Goal: Task Accomplishment & Management: Complete application form

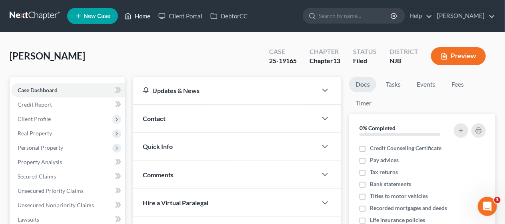
click at [142, 18] on link "Home" at bounding box center [137, 16] width 34 height 14
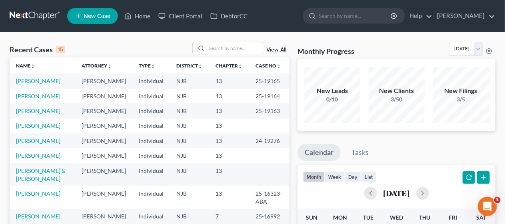
click at [104, 14] on span "New Case" at bounding box center [97, 16] width 27 height 6
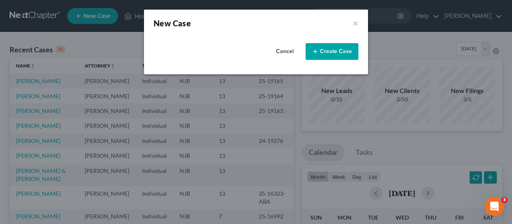
select select "51"
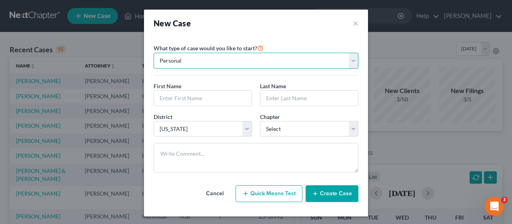
click at [347, 62] on select "Personal Business" at bounding box center [256, 61] width 205 height 16
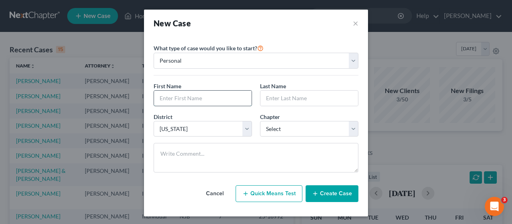
click at [160, 97] on input "text" at bounding box center [203, 98] width 98 height 15
type input "[PERSON_NAME]"
click at [267, 98] on input "text" at bounding box center [310, 98] width 98 height 15
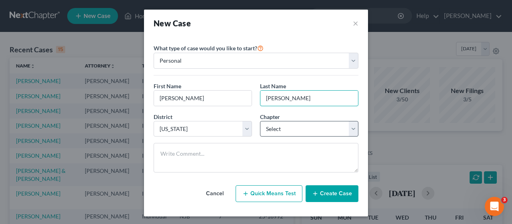
type input "[PERSON_NAME]"
click at [352, 131] on select "Select 7 11 12 13" at bounding box center [309, 129] width 98 height 16
select select "0"
click at [260, 121] on select "Select 7 11 12 13" at bounding box center [309, 129] width 98 height 16
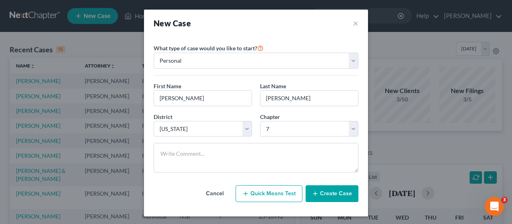
click at [335, 190] on button "Create Case" at bounding box center [332, 194] width 53 height 17
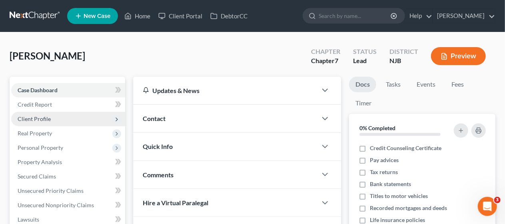
click at [71, 118] on span "Client Profile" at bounding box center [68, 119] width 114 height 14
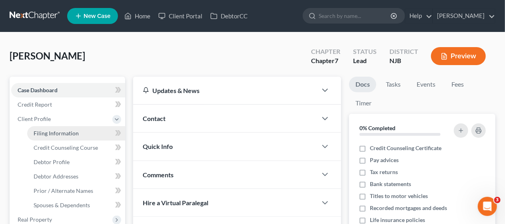
click at [81, 131] on link "Filing Information" at bounding box center [76, 133] width 98 height 14
select select "1"
select select "0"
select select "51"
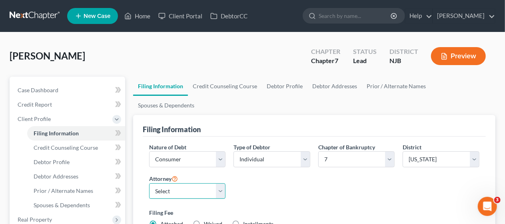
click at [220, 184] on select "Select [PERSON_NAME] - [GEOGRAPHIC_DATA]" at bounding box center [187, 192] width 77 height 16
select select "0"
click at [149, 184] on select "Select [PERSON_NAME] - [GEOGRAPHIC_DATA]" at bounding box center [187, 192] width 77 height 16
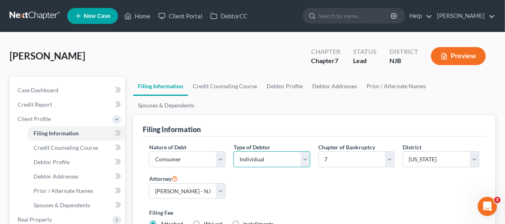
click at [304, 152] on select "Select Individual Joint" at bounding box center [272, 160] width 77 height 16
select select "1"
click at [234, 152] on select "Select Individual Joint" at bounding box center [272, 160] width 77 height 16
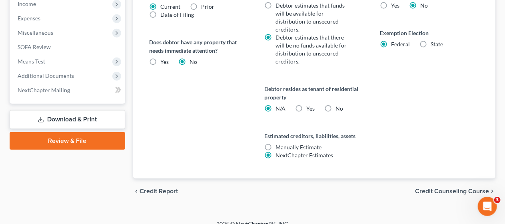
scroll to position [361, 0]
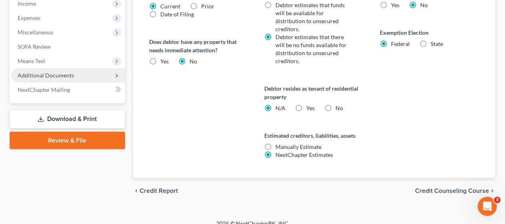
click at [69, 73] on span "Additional Documents" at bounding box center [46, 75] width 56 height 7
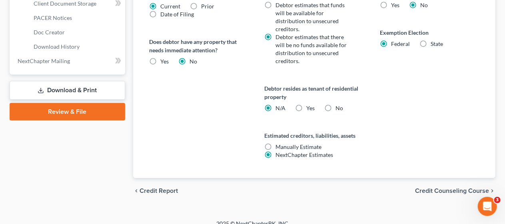
scroll to position [260, 0]
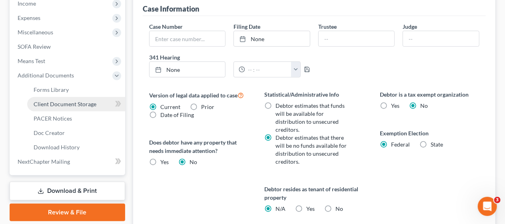
click at [77, 103] on span "Client Document Storage" at bounding box center [65, 104] width 63 height 7
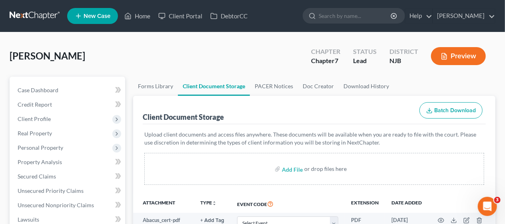
click at [80, 116] on span "Client Profile" at bounding box center [68, 119] width 114 height 14
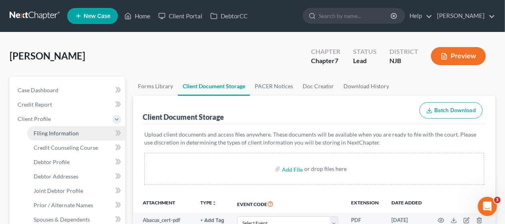
click at [82, 133] on link "Filing Information" at bounding box center [76, 133] width 98 height 14
select select "1"
select select "0"
select select "51"
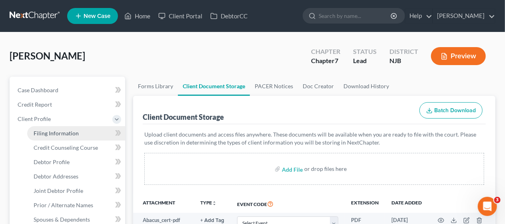
select select "0"
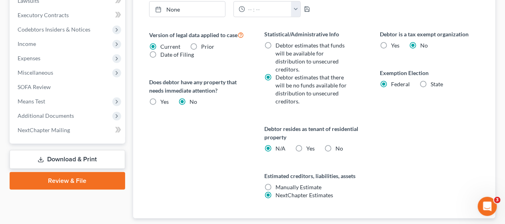
scroll to position [360, 0]
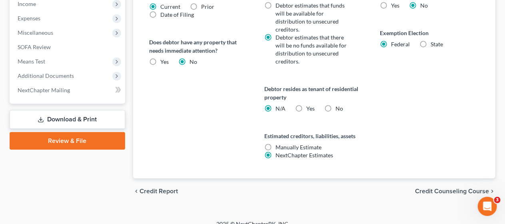
click at [423, 188] on span "Credit Counseling Course" at bounding box center [452, 191] width 74 height 6
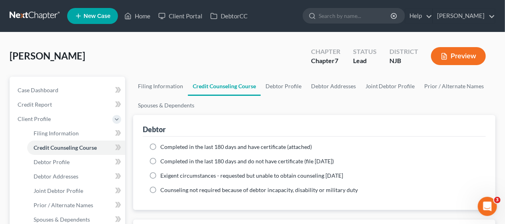
click at [160, 144] on label "Completed in the last 180 days and have certificate (attached)" at bounding box center [236, 147] width 152 height 8
click at [164, 144] on input "Completed in the last 180 days and have certificate (attached)" at bounding box center [166, 145] width 5 height 5
radio input "true"
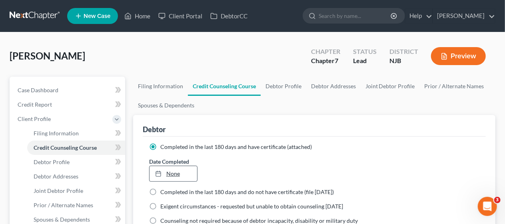
click at [170, 173] on link "None" at bounding box center [174, 173] width 48 height 15
type input "[DATE]"
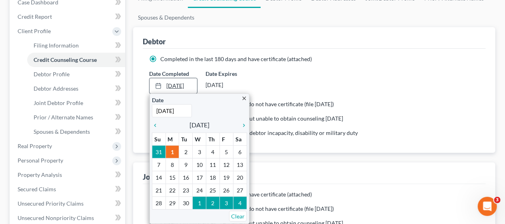
scroll to position [120, 0]
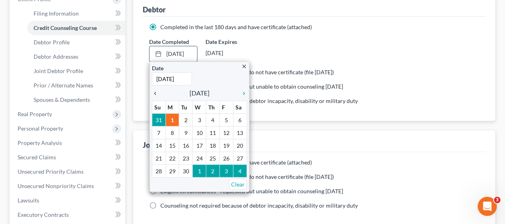
click at [155, 90] on icon "chevron_left" at bounding box center [157, 93] width 10 height 6
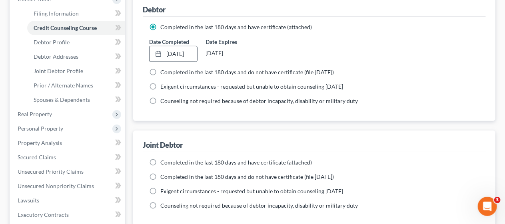
click at [235, 128] on div "Debtor Completed in the last 180 days and have certificate (attached) Date Comp…" at bounding box center [314, 110] width 363 height 231
click at [160, 162] on label "Completed in the last 180 days and have certificate (attached)" at bounding box center [236, 163] width 152 height 8
click at [164, 162] on input "Completed in the last 180 days and have certificate (attached)" at bounding box center [166, 161] width 5 height 5
radio input "true"
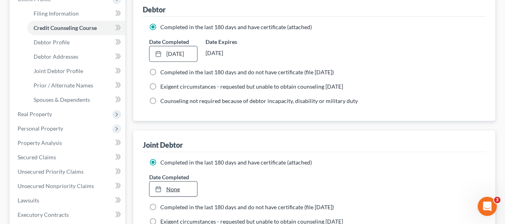
click at [176, 190] on link "None" at bounding box center [174, 189] width 48 height 15
type input "[DATE]"
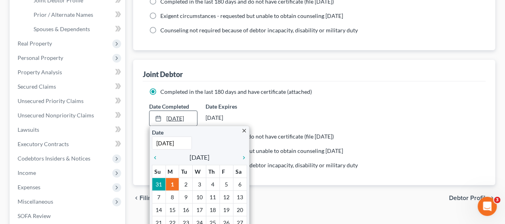
scroll to position [240, 0]
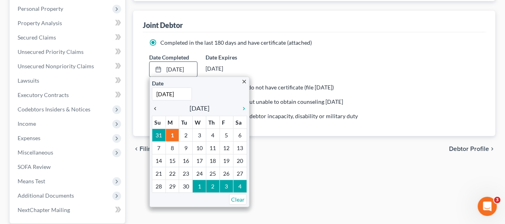
click at [154, 107] on icon "chevron_left" at bounding box center [157, 109] width 10 height 6
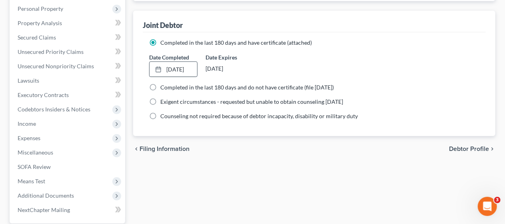
click at [215, 183] on div "Filing Information Credit Counseling Course Debtor Profile Debtor Addresses Joi…" at bounding box center [314, 53] width 371 height 433
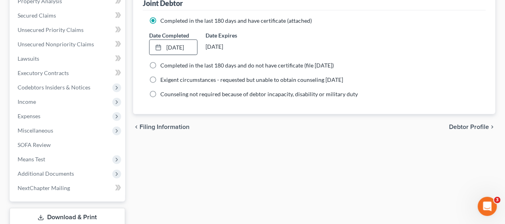
scroll to position [280, 0]
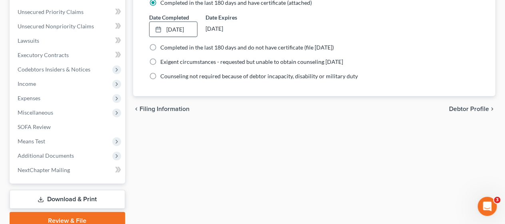
click at [464, 106] on span "Debtor Profile" at bounding box center [469, 109] width 40 height 6
select select "1"
select select "0"
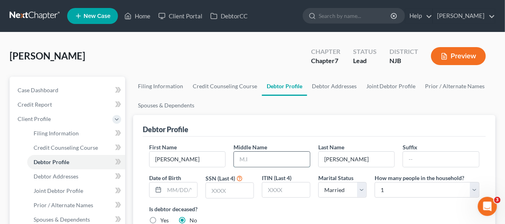
click at [240, 156] on input "text" at bounding box center [272, 159] width 76 height 15
type input "E"
click at [301, 126] on div "Debtor Profile" at bounding box center [314, 126] width 343 height 22
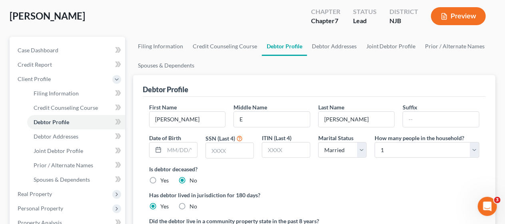
scroll to position [80, 0]
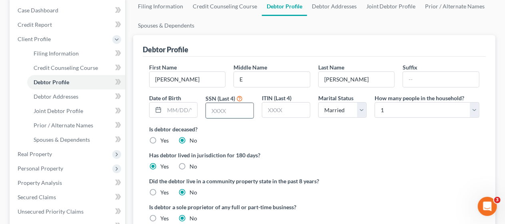
click at [211, 112] on input "text" at bounding box center [230, 110] width 48 height 15
type input "3943"
click at [300, 138] on div "Is debtor deceased? Yes No" at bounding box center [314, 135] width 331 height 20
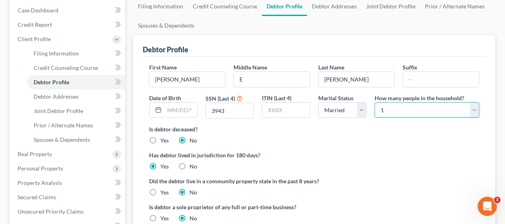
click at [475, 110] on select "Select 1 2 3 4 5 6 7 8 9 10 11 12 13 14 15 16 17 18 19 20" at bounding box center [427, 110] width 105 height 16
select select "3"
click at [375, 102] on select "Select 1 2 3 4 5 6 7 8 9 10 11 12 13 14 15 16 17 18 19 20" at bounding box center [427, 110] width 105 height 16
click at [347, 163] on div "Has debtor lived in jurisdiction for 180 days? Yes No Debtor must reside in jur…" at bounding box center [314, 161] width 331 height 20
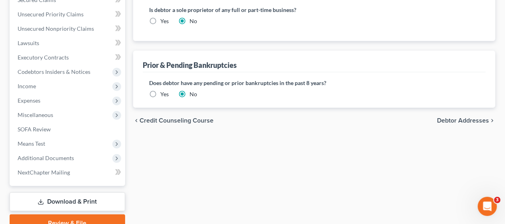
scroll to position [280, 0]
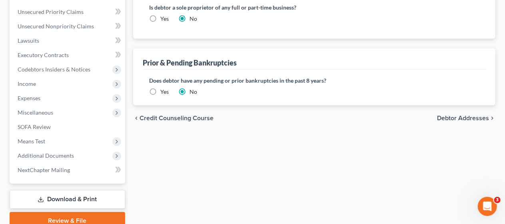
click at [160, 89] on label "Yes" at bounding box center [164, 92] width 8 height 8
click at [164, 89] on input "Yes" at bounding box center [166, 90] width 5 height 5
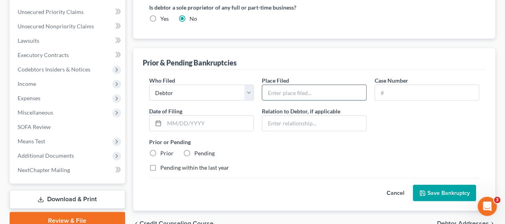
click at [277, 90] on input "text" at bounding box center [315, 92] width 104 height 15
type input "[GEOGRAPHIC_DATA], [GEOGRAPHIC_DATA]"
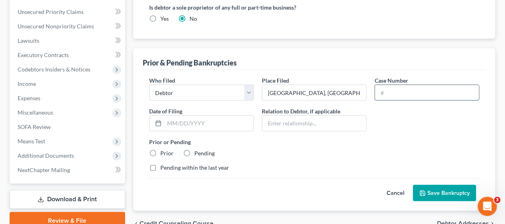
click at [381, 92] on input "text" at bounding box center [427, 92] width 104 height 15
type input "19-14342"
click at [167, 119] on input "text" at bounding box center [208, 123] width 89 height 15
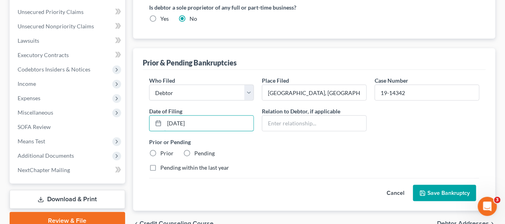
type input "[DATE]"
click at [160, 152] on label "Prior" at bounding box center [166, 154] width 13 height 8
click at [164, 152] on input "Prior" at bounding box center [166, 152] width 5 height 5
radio input "true"
click at [439, 188] on button "Save Bankruptcy" at bounding box center [444, 193] width 63 height 17
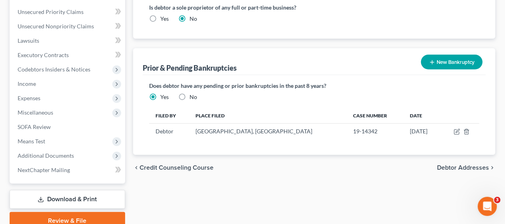
click at [445, 61] on button "New Bankruptcy" at bounding box center [452, 62] width 62 height 15
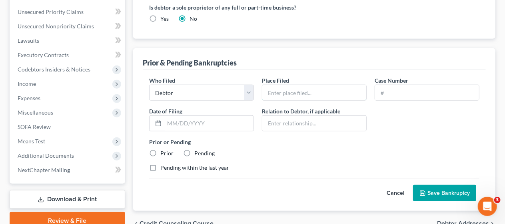
drag, startPoint x: 271, startPoint y: 92, endPoint x: 300, endPoint y: 105, distance: 31.5
click at [271, 92] on input "text" at bounding box center [315, 92] width 104 height 15
type input "[GEOGRAPHIC_DATA], [GEOGRAPHIC_DATA]"
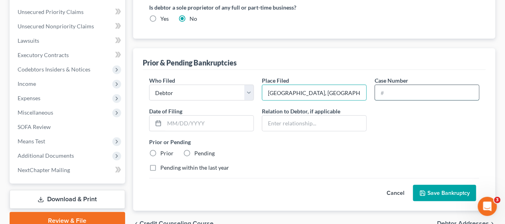
click at [379, 90] on input "text" at bounding box center [427, 92] width 104 height 15
type input "23-15809"
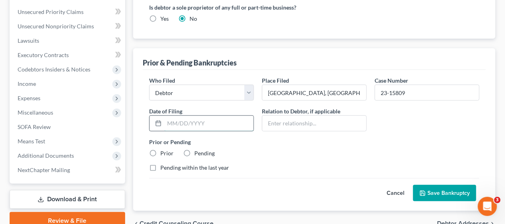
click at [168, 122] on input "text" at bounding box center [208, 123] width 89 height 15
type input "[DATE]"
click at [160, 150] on label "Prior" at bounding box center [166, 154] width 13 height 8
click at [164, 150] on input "Prior" at bounding box center [166, 152] width 5 height 5
radio input "true"
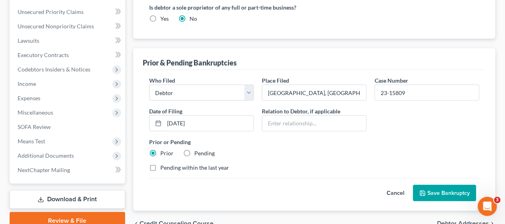
click at [437, 191] on button "Save Bankruptcy" at bounding box center [444, 193] width 63 height 17
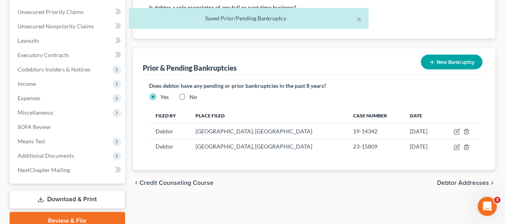
click at [447, 180] on span "Debtor Addresses" at bounding box center [463, 183] width 52 height 6
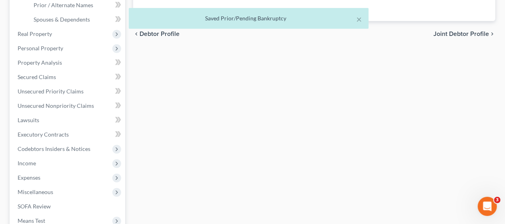
select select "0"
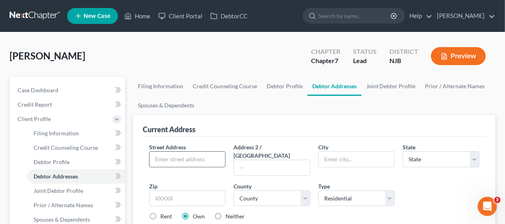
click at [152, 158] on input "text" at bounding box center [188, 159] width 76 height 15
type input "[STREET_ADDRESS]"
type input "Brick"
select select "33"
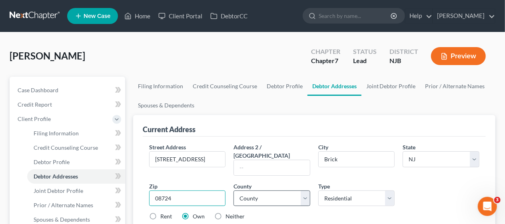
type input "08724"
click at [305, 191] on select "County [GEOGRAPHIC_DATA] [GEOGRAPHIC_DATA] [GEOGRAPHIC_DATA] [GEOGRAPHIC_DATA] …" at bounding box center [272, 199] width 77 height 16
select select "14"
click at [234, 191] on select "County [GEOGRAPHIC_DATA] [GEOGRAPHIC_DATA] [GEOGRAPHIC_DATA] [GEOGRAPHIC_DATA] …" at bounding box center [272, 199] width 77 height 16
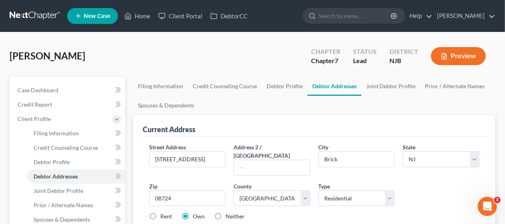
click at [423, 184] on div "Street Address * [STREET_ADDRESS] * Brick State * State [US_STATE] AK AR AZ CA …" at bounding box center [314, 185] width 339 height 84
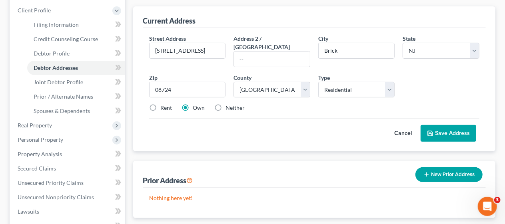
scroll to position [120, 0]
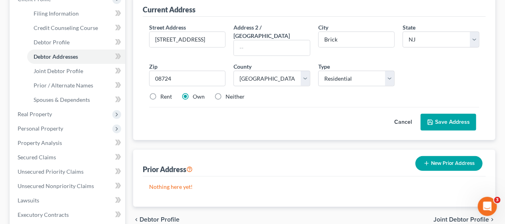
click at [160, 93] on label "Rent" at bounding box center [166, 97] width 12 height 8
click at [164, 93] on input "Rent" at bounding box center [166, 95] width 5 height 5
radio input "true"
click at [448, 114] on button "Save Address" at bounding box center [449, 122] width 56 height 17
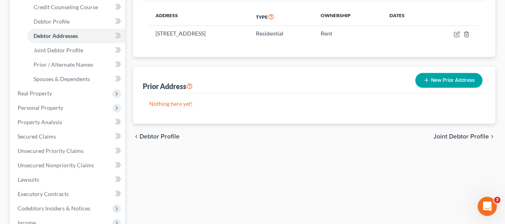
scroll to position [160, 0]
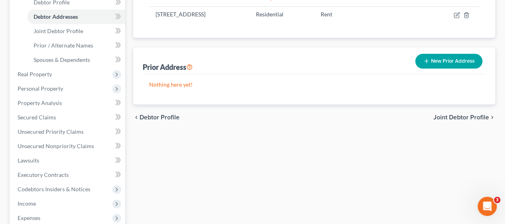
click at [448, 115] on span "Joint Debtor Profile" at bounding box center [462, 117] width 56 height 6
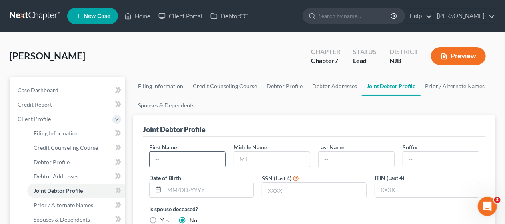
click at [157, 156] on input "text" at bounding box center [188, 159] width 76 height 15
type input "[PERSON_NAME]"
type input "Y"
type input "[PERSON_NAME]"
click at [267, 185] on input "text" at bounding box center [315, 190] width 104 height 15
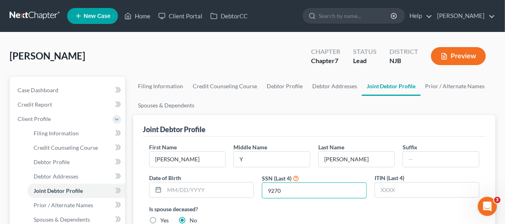
type input "9270"
click at [293, 209] on label "Is spouse deceased?" at bounding box center [314, 209] width 331 height 8
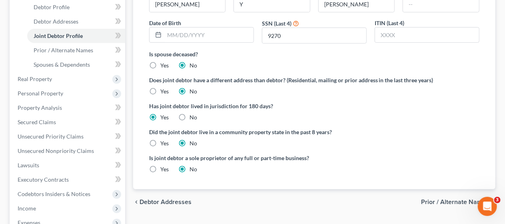
scroll to position [160, 0]
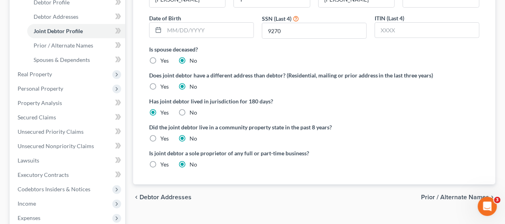
click at [439, 194] on span "Prior / Alternate Names" at bounding box center [455, 197] width 68 height 6
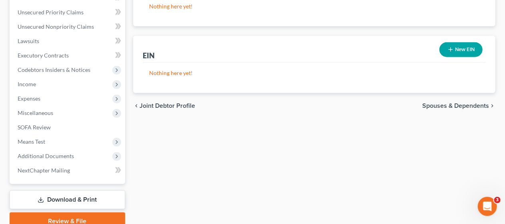
scroll to position [280, 0]
click at [431, 102] on span "Spouses & Dependents" at bounding box center [456, 105] width 67 height 6
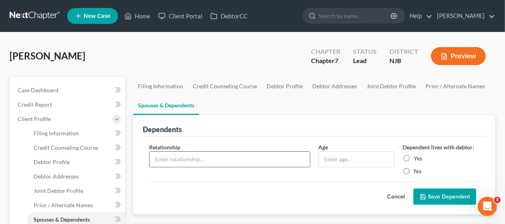
click at [259, 154] on input "text" at bounding box center [230, 159] width 160 height 15
type input "Daughter"
click at [414, 157] on label "Yes" at bounding box center [418, 159] width 8 height 8
click at [417, 157] on input "Yes" at bounding box center [419, 157] width 5 height 5
radio input "true"
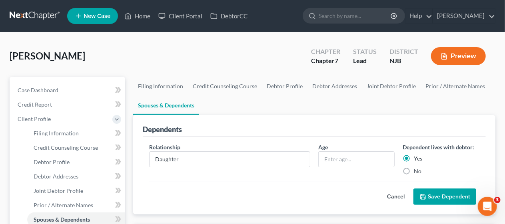
click at [442, 193] on button "Save Dependent" at bounding box center [445, 197] width 63 height 17
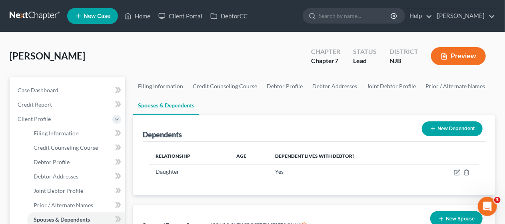
click at [448, 129] on button "New Dependent" at bounding box center [452, 129] width 61 height 15
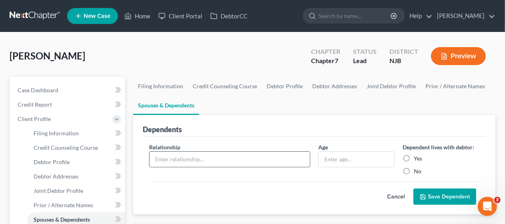
click at [212, 160] on input "text" at bounding box center [230, 159] width 160 height 15
type input "Son"
click at [414, 156] on label "Yes" at bounding box center [418, 159] width 8 height 8
click at [417, 156] on input "Yes" at bounding box center [419, 157] width 5 height 5
radio input "true"
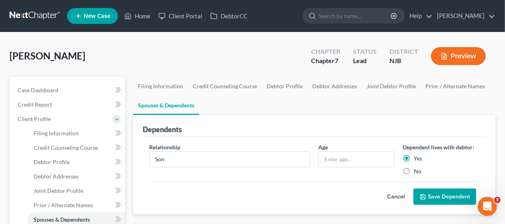
click at [445, 197] on button "Save Dependent" at bounding box center [445, 197] width 63 height 17
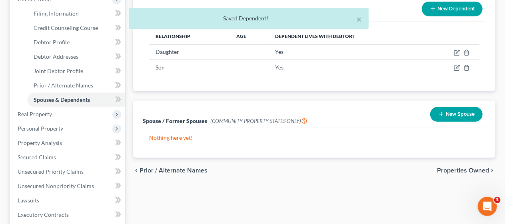
scroll to position [160, 0]
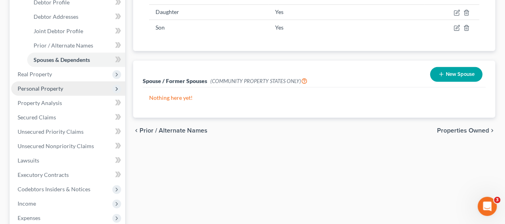
click at [62, 88] on span "Personal Property" at bounding box center [68, 89] width 114 height 14
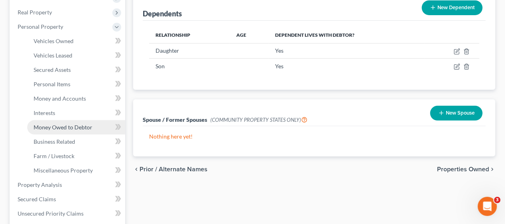
scroll to position [80, 0]
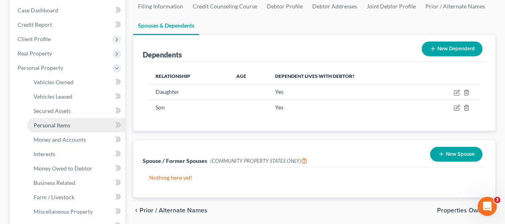
click at [80, 122] on link "Personal Items" at bounding box center [76, 125] width 98 height 14
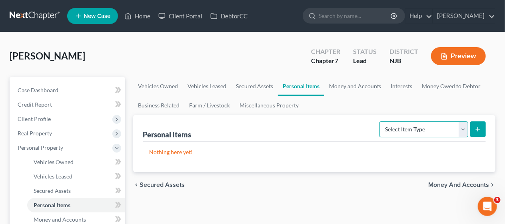
click at [459, 130] on select "Select Item Type Clothing Collectibles Of Value Electronics Firearms Household …" at bounding box center [424, 130] width 89 height 16
select select "clothing"
click at [381, 122] on select "Select Item Type Clothing Collectibles Of Value Electronics Firearms Household …" at bounding box center [424, 130] width 89 height 16
click at [481, 125] on button "submit" at bounding box center [479, 130] width 16 height 16
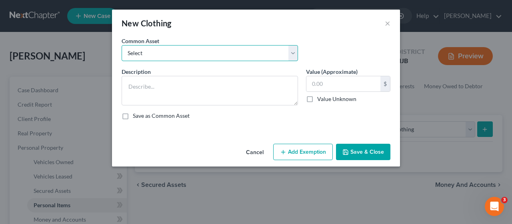
click at [295, 54] on select "Select Miscellaneous wearing apparel" at bounding box center [210, 53] width 176 height 16
select select "0"
click at [122, 45] on select "Select Miscellaneous wearing apparel" at bounding box center [210, 53] width 176 height 16
type textarea "Miscellaneous wearing apparel"
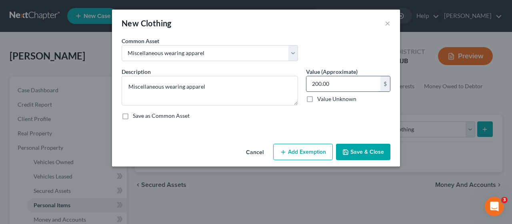
click at [320, 81] on input "200.00" at bounding box center [344, 83] width 74 height 15
type input "600"
click at [307, 147] on button "Add Exemption" at bounding box center [303, 152] width 60 height 17
select select "2"
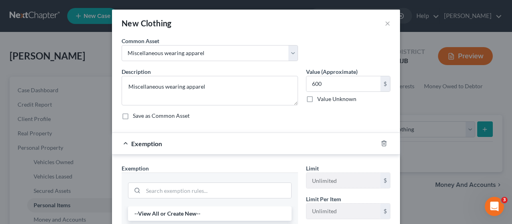
scroll to position [80, 0]
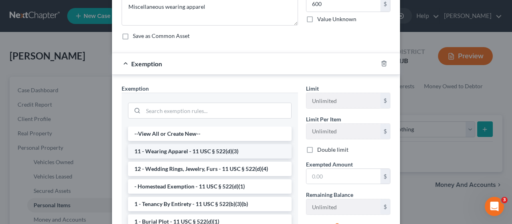
click at [202, 152] on li "11 - Wearing Apparel - 11 USC § 522(d)(3)" at bounding box center [210, 151] width 164 height 14
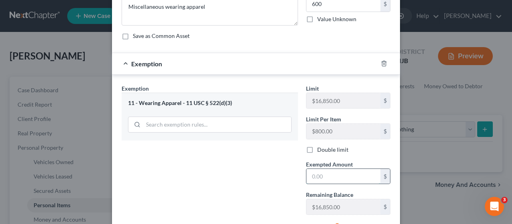
click at [307, 172] on input "text" at bounding box center [344, 176] width 74 height 15
type input "600"
click at [281, 179] on div "Exemption Set must be selected for CA. Exemption * 11 - Wearing Apparel - 11 US…" at bounding box center [210, 168] width 184 height 169
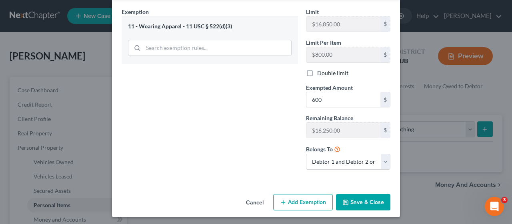
click at [368, 199] on button "Save & Close" at bounding box center [363, 202] width 54 height 17
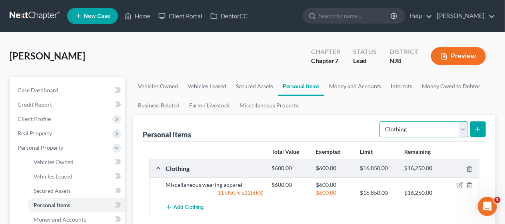
click at [463, 134] on select "Select Item Type Clothing Collectibles Of Value Electronics Firearms Household …" at bounding box center [424, 130] width 89 height 16
select select "electronics"
click at [381, 122] on select "Select Item Type Clothing Collectibles Of Value Electronics Firearms Household …" at bounding box center [424, 130] width 89 height 16
click at [479, 127] on icon "submit" at bounding box center [478, 129] width 6 height 6
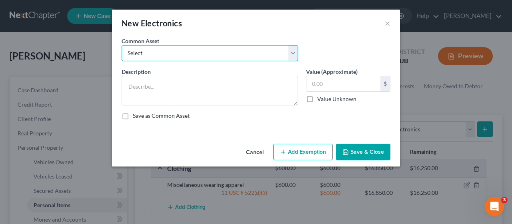
click at [293, 53] on select "Select Miscellaneous electronics" at bounding box center [210, 53] width 176 height 16
select select "0"
click at [122, 45] on select "Select Miscellaneous electronics" at bounding box center [210, 53] width 176 height 16
type textarea "Miscellaneous electronics"
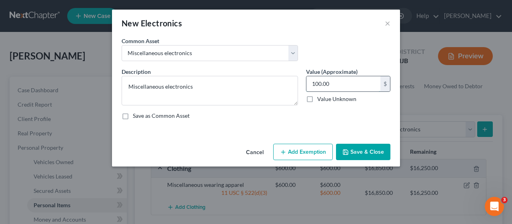
click at [315, 83] on input "100.00" at bounding box center [344, 83] width 74 height 15
type input "1,000"
click at [279, 114] on div "Save as Common Asset" at bounding box center [256, 116] width 269 height 8
click at [304, 149] on button "Add Exemption" at bounding box center [303, 152] width 60 height 17
select select "2"
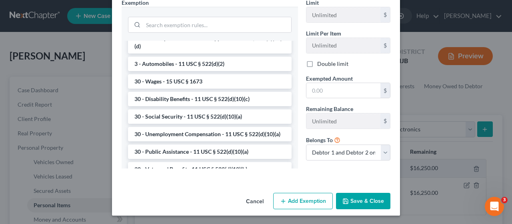
scroll to position [659, 0]
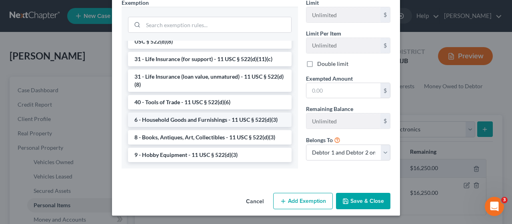
click at [224, 118] on li "6 - Household Goods and Furnishings - 11 USC § 522(d)(3)" at bounding box center [210, 120] width 164 height 14
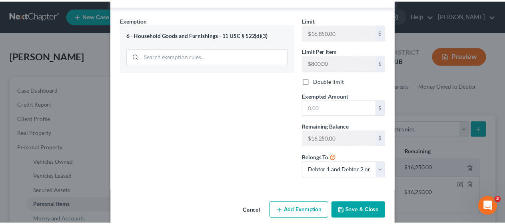
scroll to position [157, 0]
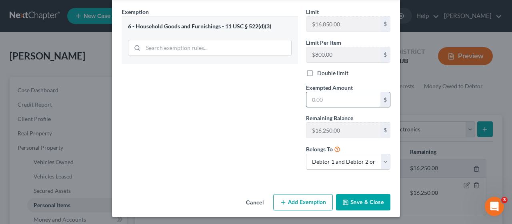
click at [307, 96] on input "text" at bounding box center [344, 99] width 74 height 15
type input "1,000"
click at [257, 123] on div "Exemption Set must be selected for CA. Exemption * 6 - Household Goods and Furn…" at bounding box center [210, 92] width 184 height 169
click at [359, 198] on button "Save & Close" at bounding box center [363, 202] width 54 height 17
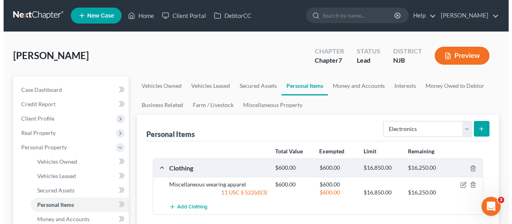
scroll to position [0, 0]
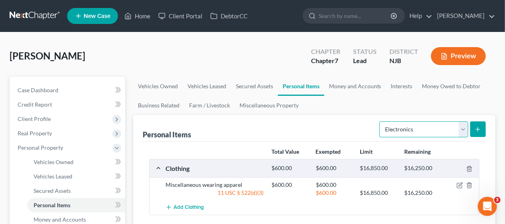
click at [462, 128] on select "Select Item Type Clothing Collectibles Of Value Electronics Firearms Household …" at bounding box center [424, 130] width 89 height 16
select select "household_goods"
click at [381, 122] on select "Select Item Type Clothing Collectibles Of Value Electronics Firearms Household …" at bounding box center [424, 130] width 89 height 16
click at [481, 131] on icon "submit" at bounding box center [478, 129] width 6 height 6
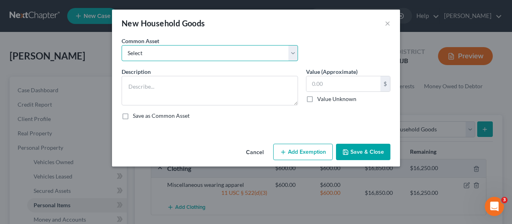
click at [294, 55] on select "Select Miscellaneous household goods Miscellaneous household goods and furnishi…" at bounding box center [210, 53] width 176 height 16
select select "1"
click at [122, 45] on select "Select Miscellaneous household goods Miscellaneous household goods and furnishi…" at bounding box center [210, 53] width 176 height 16
type textarea "Miscellaneous household goods and furnishings"
type input "3,500.00"
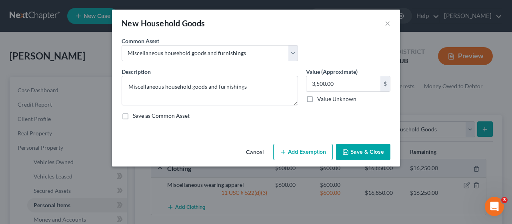
click at [305, 153] on button "Add Exemption" at bounding box center [303, 152] width 60 height 17
select select "2"
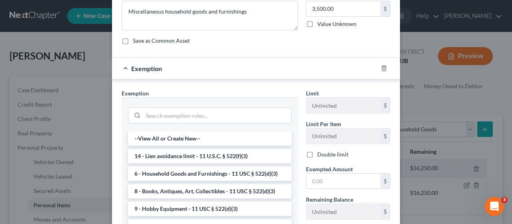
scroll to position [80, 0]
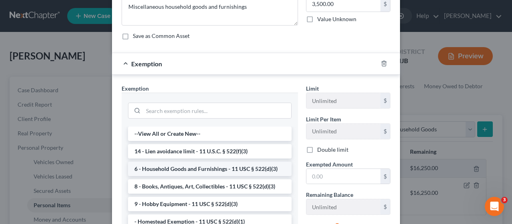
click at [225, 166] on li "6 - Household Goods and Furnishings - 11 USC § 522(d)(3)" at bounding box center [210, 169] width 164 height 14
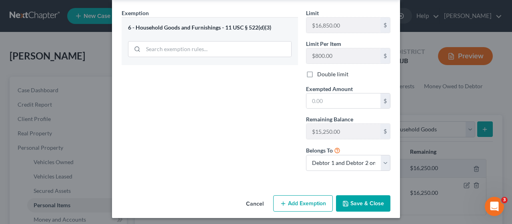
scroll to position [157, 0]
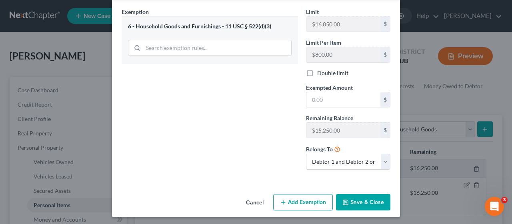
click at [360, 201] on button "Save & Close" at bounding box center [363, 202] width 54 height 17
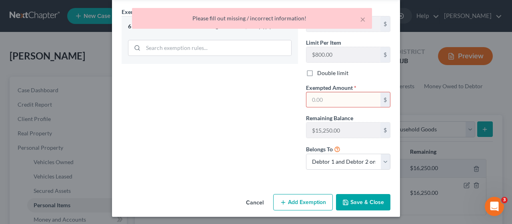
click at [222, 139] on div "Exemption Set must be selected for CA. Exemption * 6 - Household Goods and Furn…" at bounding box center [210, 92] width 184 height 169
click at [307, 99] on input "text" at bounding box center [344, 99] width 74 height 15
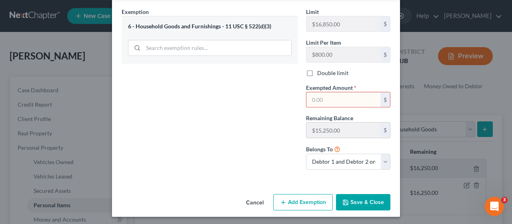
type input "3,500.00"
click at [259, 124] on div "Exemption Set must be selected for CA. Exemption * 6 - Household Goods and Furn…" at bounding box center [210, 92] width 184 height 169
click at [363, 196] on button "Save & Close" at bounding box center [363, 202] width 54 height 17
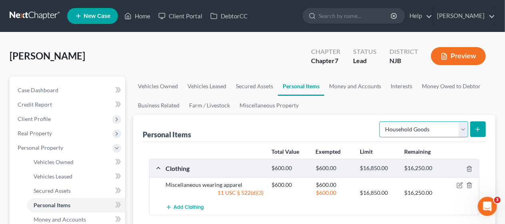
click at [462, 129] on select "Select Item Type Clothing Collectibles Of Value Electronics Firearms Household …" at bounding box center [424, 130] width 89 height 16
select select "jewelry"
click at [381, 122] on select "Select Item Type Clothing Collectibles Of Value Electronics Firearms Household …" at bounding box center [424, 130] width 89 height 16
click at [477, 130] on line "submit" at bounding box center [479, 130] width 4 height 0
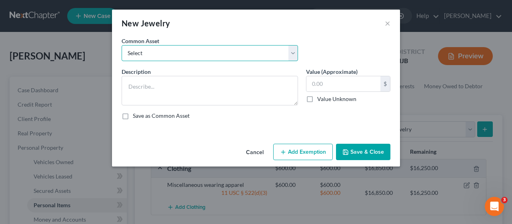
click at [290, 51] on select "Select Miscellaneous jewelry" at bounding box center [210, 53] width 176 height 16
select select "0"
click at [122, 45] on select "Select Miscellaneous jewelry" at bounding box center [210, 53] width 176 height 16
type textarea "Miscellaneous jewelry"
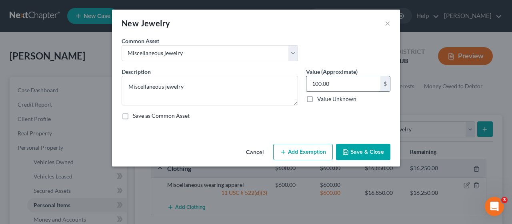
click at [313, 85] on input "100.00" at bounding box center [344, 83] width 74 height 15
type input "1,000"
click at [300, 110] on div "Description * Miscellaneous jewelry Value (Approximate) 1,000.00 $ Value Unknow…" at bounding box center [256, 97] width 277 height 59
click at [299, 150] on button "Add Exemption" at bounding box center [303, 152] width 60 height 17
select select "2"
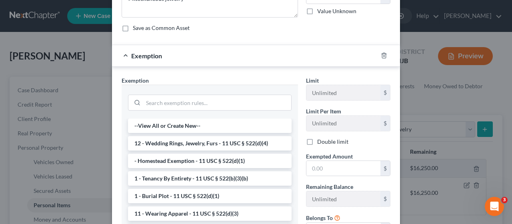
scroll to position [120, 0]
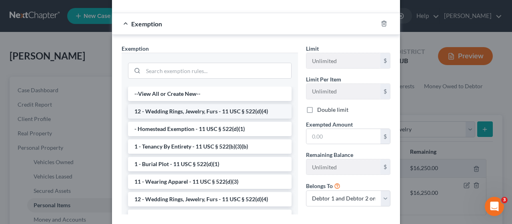
click at [232, 109] on li "12 - Wedding Rings, Jewelry, Furs - 11 USC § 522(d)(4)" at bounding box center [210, 111] width 164 height 14
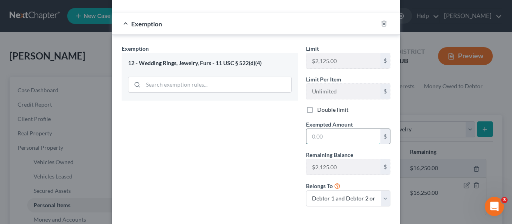
click at [309, 134] on input "text" at bounding box center [344, 136] width 74 height 15
type input "1,000"
click at [257, 164] on div "Exemption Set must be selected for CA. Exemption * 12 - Wedding Rings, Jewelry,…" at bounding box center [210, 128] width 184 height 169
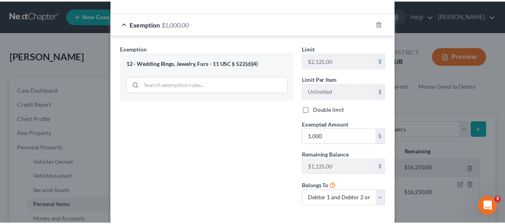
scroll to position [157, 0]
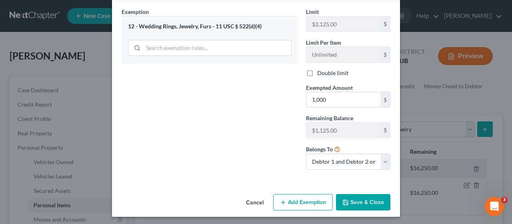
click at [357, 199] on button "Save & Close" at bounding box center [363, 202] width 54 height 17
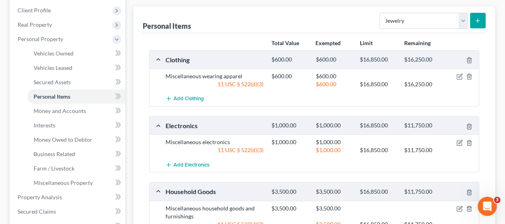
scroll to position [120, 0]
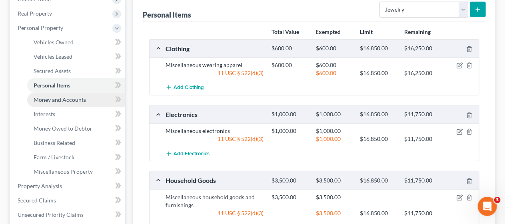
click at [89, 97] on link "Money and Accounts" at bounding box center [76, 100] width 98 height 14
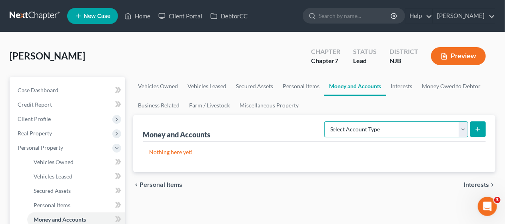
click at [465, 129] on select "Select Account Type Brokerage Cash on Hand Certificates of Deposit Checking Acc…" at bounding box center [397, 130] width 144 height 16
select select "checking"
click at [327, 122] on select "Select Account Type Brokerage Cash on Hand Certificates of Deposit Checking Acc…" at bounding box center [397, 130] width 144 height 16
click at [479, 128] on icon "submit" at bounding box center [478, 129] width 6 height 6
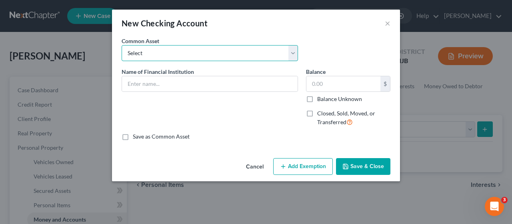
click at [293, 55] on select "Select Bank of America [GEOGRAPHIC_DATA] Manasquan Bank PNC TD Bank Chase Bank …" at bounding box center [210, 53] width 176 height 16
select select "0"
click at [122, 45] on select "Select Bank of America [GEOGRAPHIC_DATA] Manasquan Bank PNC TD Bank Chase Bank …" at bounding box center [210, 53] width 176 height 16
type input "Bank of America"
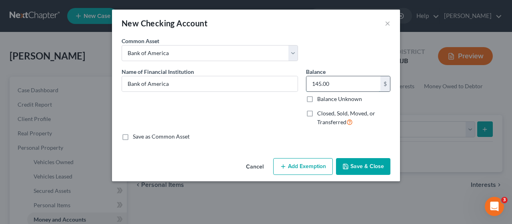
click at [315, 82] on input "145.00" at bounding box center [344, 83] width 74 height 15
type input "594.00"
click at [264, 119] on div "Name of Financial Institution * Bank of America" at bounding box center [210, 101] width 184 height 66
click at [303, 166] on button "Add Exemption" at bounding box center [303, 166] width 60 height 17
select select "2"
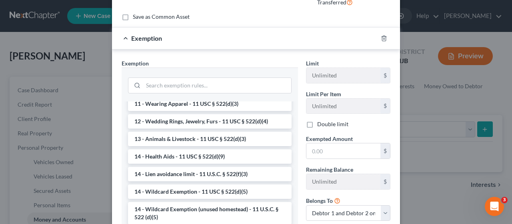
scroll to position [120, 0]
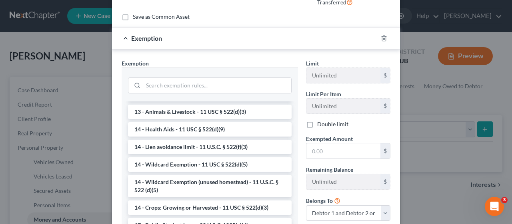
click at [232, 162] on li "14 - Wildcard Exemption - 11 USC § 522(d)(5)" at bounding box center [210, 165] width 164 height 14
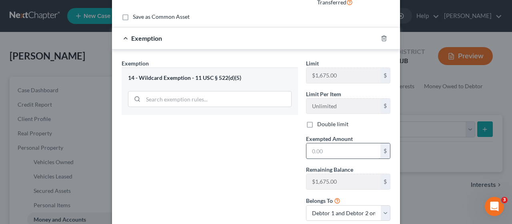
click at [313, 148] on input "text" at bounding box center [344, 151] width 74 height 15
type input "594.00"
click at [260, 156] on div "Exemption Set must be selected for CA. Exemption * 14 - Wildcard Exemption - 11…" at bounding box center [210, 143] width 184 height 169
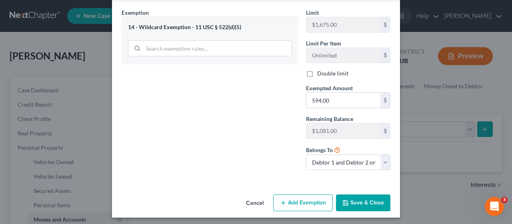
scroll to position [172, 0]
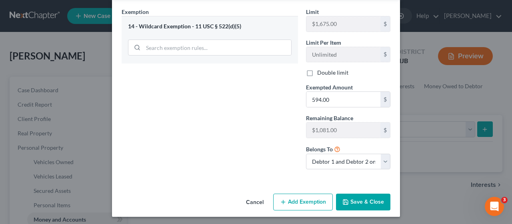
click at [369, 197] on button "Save & Close" at bounding box center [363, 202] width 54 height 17
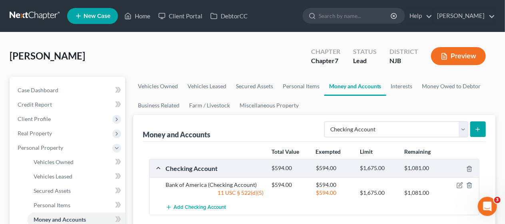
click at [477, 126] on icon "submit" at bounding box center [478, 129] width 6 height 6
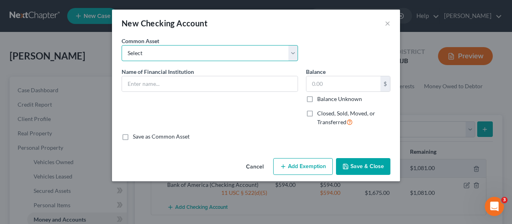
click at [291, 53] on select "Select Bank of America [GEOGRAPHIC_DATA] Manasquan Bank PNC TD Bank Chase Bank …" at bounding box center [210, 53] width 176 height 16
select select "0"
click at [122, 45] on select "Select Bank of America [GEOGRAPHIC_DATA] Manasquan Bank PNC TD Bank Chase Bank …" at bounding box center [210, 53] width 176 height 16
type input "Bank of America"
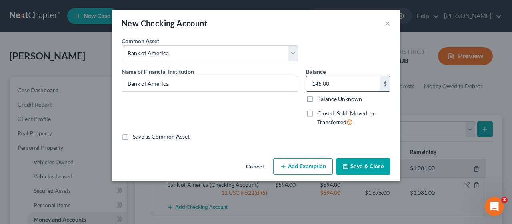
click at [317, 86] on input "145.00" at bounding box center [344, 83] width 74 height 15
type input "620.00"
click at [260, 116] on div "Name of Financial Institution * Bank of America" at bounding box center [210, 101] width 184 height 66
click at [309, 164] on button "Add Exemption" at bounding box center [303, 166] width 60 height 17
select select "2"
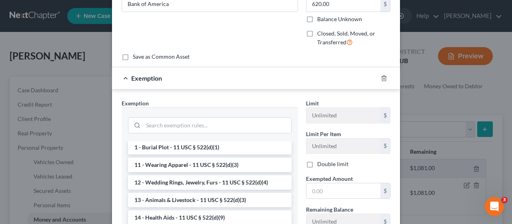
scroll to position [120, 0]
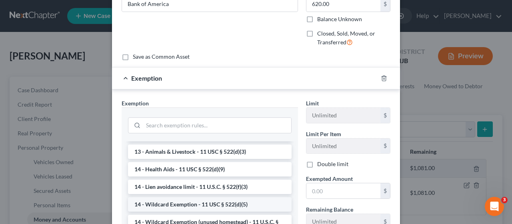
click at [206, 202] on li "14 - Wildcard Exemption - 11 USC § 522(d)(5)" at bounding box center [210, 205] width 164 height 14
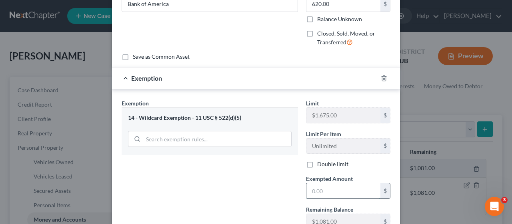
click at [311, 187] on input "text" at bounding box center [344, 191] width 74 height 15
type input "620.00"
click at [268, 190] on div "Exemption Set must be selected for CA. Exemption * 14 - Wildcard Exemption - 11…" at bounding box center [210, 183] width 184 height 169
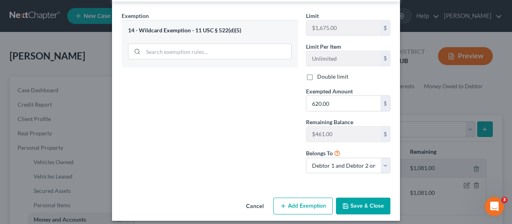
scroll to position [172, 0]
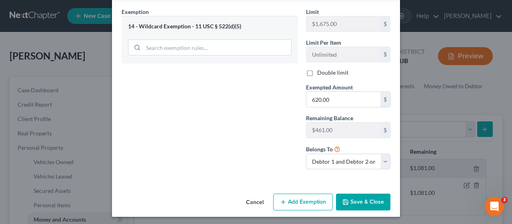
click at [361, 196] on button "Save & Close" at bounding box center [363, 202] width 54 height 17
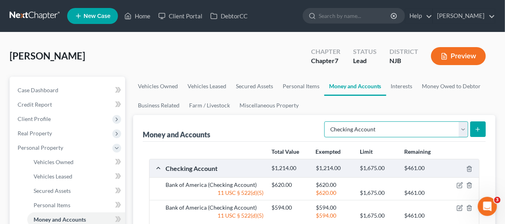
click at [464, 128] on select "Select Account Type Brokerage Cash on Hand Certificates of Deposit Checking Acc…" at bounding box center [397, 130] width 144 height 16
select select "savings"
click at [327, 122] on select "Select Account Type Brokerage Cash on Hand Certificates of Deposit Checking Acc…" at bounding box center [397, 130] width 144 height 16
click at [479, 126] on icon "submit" at bounding box center [478, 129] width 6 height 6
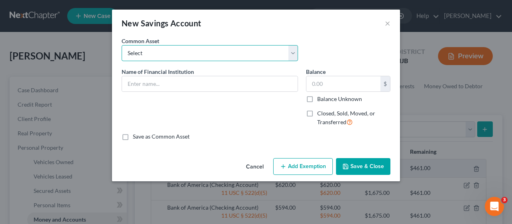
click at [293, 55] on select "Select Chime First Atlantic Credit Union First Financial Federal Credit Union […" at bounding box center [210, 53] width 176 height 16
select select "7"
click at [122, 45] on select "Select Chime First Atlantic Credit Union First Financial Federal Credit Union […" at bounding box center [210, 53] width 176 height 16
type input "Bank of America"
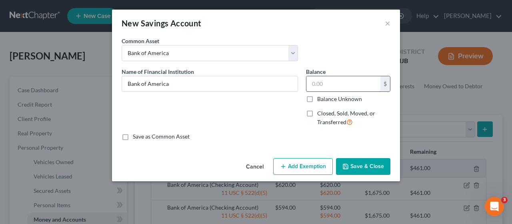
click at [313, 82] on input "text" at bounding box center [344, 83] width 74 height 15
type input "23.00"
click at [239, 136] on div "Save as Common Asset" at bounding box center [256, 137] width 269 height 8
click at [299, 163] on button "Add Exemption" at bounding box center [303, 166] width 60 height 17
select select "2"
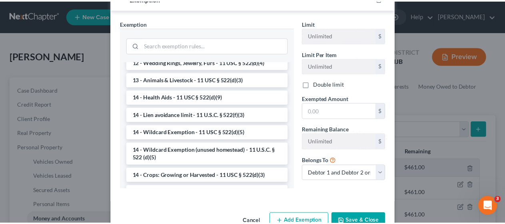
scroll to position [160, 0]
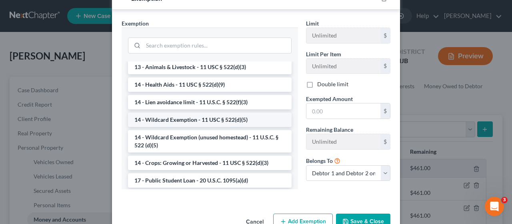
click at [232, 127] on li "14 - Wildcard Exemption - 11 USC § 522(d)(5)" at bounding box center [210, 120] width 164 height 14
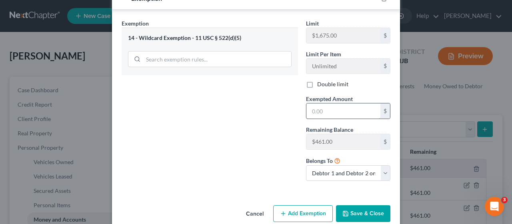
click at [307, 109] on input "text" at bounding box center [344, 111] width 74 height 15
type input "23.00"
click at [256, 135] on div "Exemption Set must be selected for CA. Exemption * 14 - Wildcard Exemption - 11…" at bounding box center [210, 103] width 184 height 169
click at [355, 210] on button "Save & Close" at bounding box center [363, 214] width 54 height 17
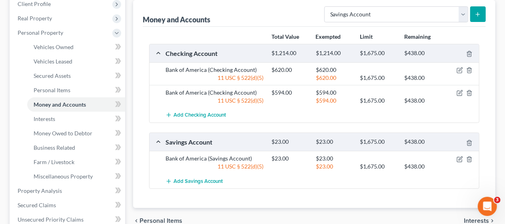
scroll to position [40, 0]
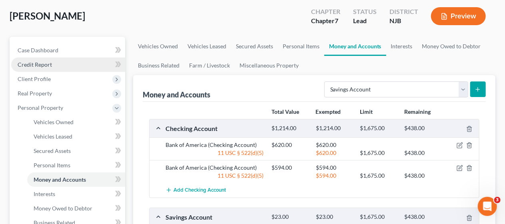
click at [81, 59] on link "Credit Report" at bounding box center [68, 65] width 114 height 14
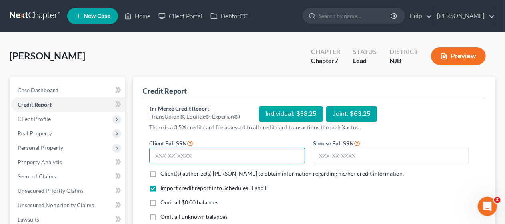
click at [154, 157] on input "text" at bounding box center [227, 156] width 156 height 16
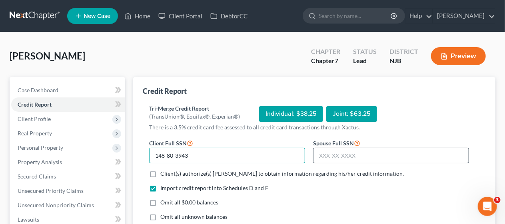
type input "148-80-3943"
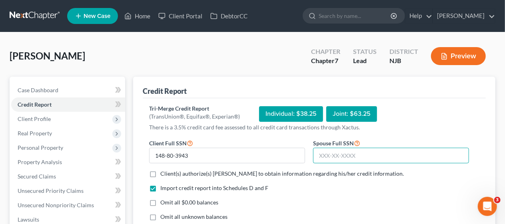
click at [319, 155] on input "text" at bounding box center [391, 156] width 156 height 16
type input "147-21-9270"
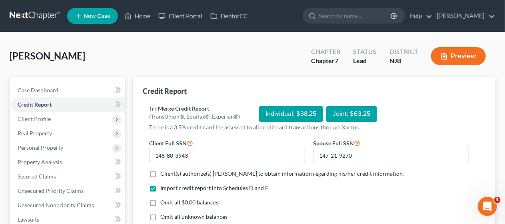
click at [349, 194] on div "Import credit report into Schedules D and F Omit all $0.00 balances Omit all un…" at bounding box center [309, 209] width 328 height 50
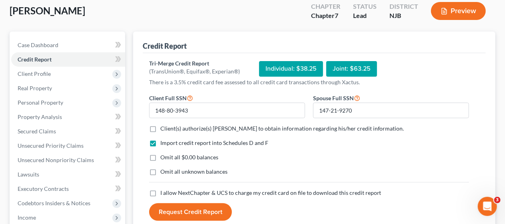
scroll to position [80, 0]
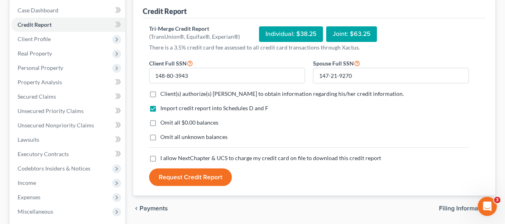
click at [160, 93] on label "Client(s) authorize(s) [PERSON_NAME] to obtain information regarding his/her cr…" at bounding box center [282, 94] width 244 height 8
click at [164, 93] on input "Client(s) authorize(s) [PERSON_NAME] to obtain information regarding his/her cr…" at bounding box center [166, 92] width 5 height 5
checkbox input "true"
click at [160, 122] on label "Omit all $0.00 balances" at bounding box center [189, 123] width 58 height 8
click at [164, 122] on input "Omit all $0.00 balances" at bounding box center [166, 121] width 5 height 5
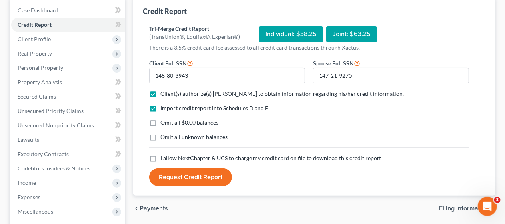
checkbox input "true"
click at [160, 137] on label "Omit all unknown balances" at bounding box center [193, 137] width 67 height 8
click at [164, 137] on input "Omit all unknown balances" at bounding box center [166, 135] width 5 height 5
checkbox input "true"
click at [160, 157] on label "I allow NextChapter & UCS to charge my credit card on file to download this cre…" at bounding box center [270, 158] width 221 height 8
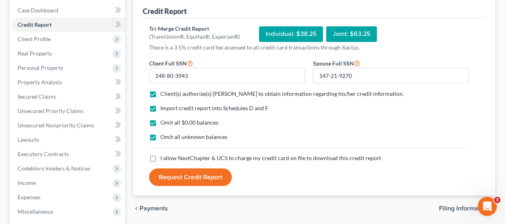
click at [164, 157] on input "I allow NextChapter & UCS to charge my credit card on file to download this cre…" at bounding box center [166, 156] width 5 height 5
checkbox input "true"
click at [190, 175] on button "Request Credit Report" at bounding box center [190, 178] width 83 height 18
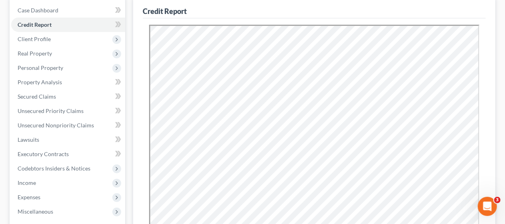
scroll to position [0, 0]
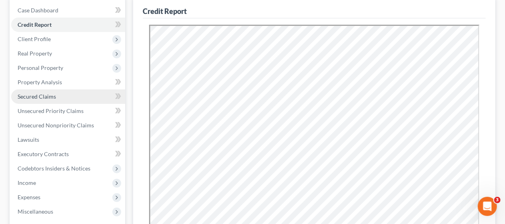
click at [73, 98] on link "Secured Claims" at bounding box center [68, 97] width 114 height 14
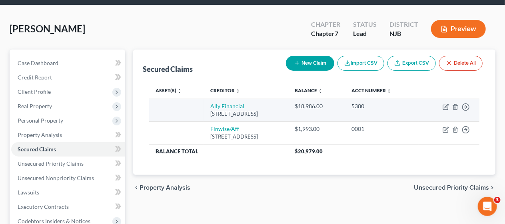
scroll to position [80, 0]
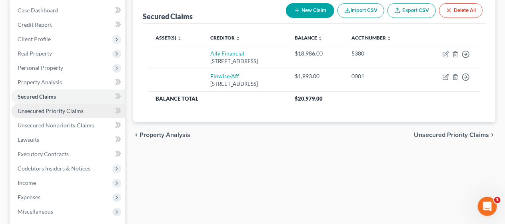
click at [74, 109] on span "Unsecured Priority Claims" at bounding box center [51, 111] width 66 height 7
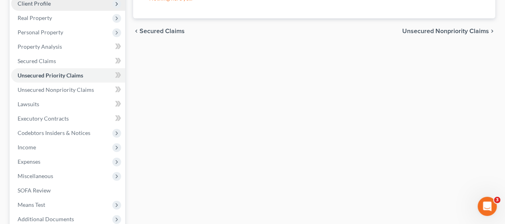
scroll to position [120, 0]
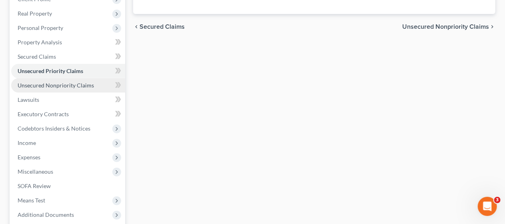
click at [78, 84] on span "Unsecured Nonpriority Claims" at bounding box center [56, 85] width 76 height 7
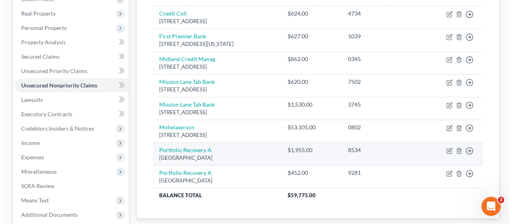
scroll to position [40, 0]
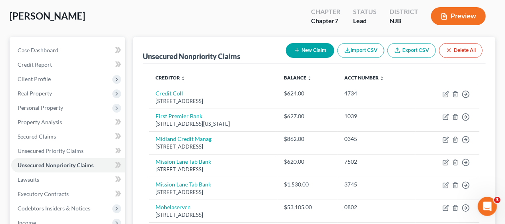
click at [309, 46] on button "New Claim" at bounding box center [310, 50] width 48 height 15
select select "2"
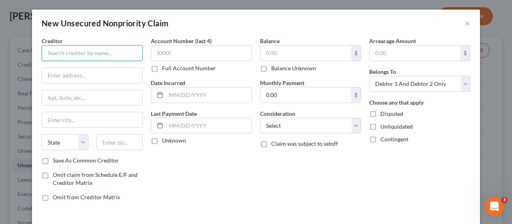
click at [43, 52] on input "text" at bounding box center [92, 53] width 101 height 16
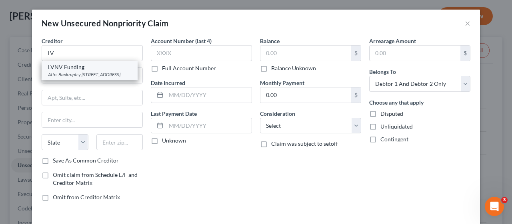
click at [66, 69] on div "LVNV Funding" at bounding box center [89, 67] width 83 height 8
type input "LVNV Funding"
type input "Attn: Bankruptcy"
type input "PO Box 10497"
type input "[GEOGRAPHIC_DATA]"
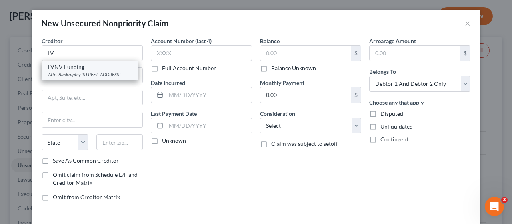
select select "42"
type input "29603"
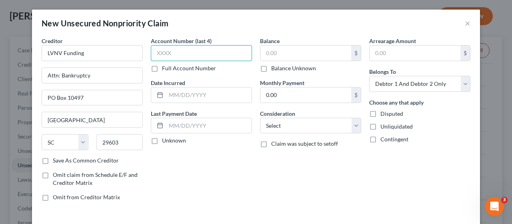
click at [151, 50] on input "text" at bounding box center [201, 53] width 101 height 16
type input "7170"
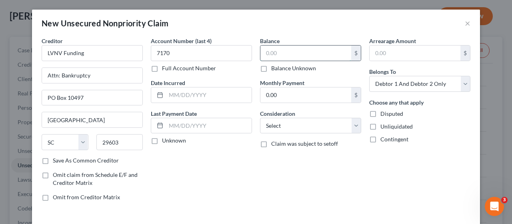
click at [261, 50] on input "text" at bounding box center [306, 53] width 91 height 15
type input "2,300"
click at [351, 125] on select "Select Cable / Satellite Services Collection Agency Credit Card Debt Debt Couns…" at bounding box center [310, 126] width 101 height 16
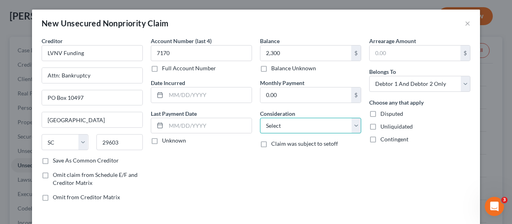
select select "10"
click at [260, 118] on select "Select Cable / Satellite Services Collection Agency Credit Card Debt Debt Couns…" at bounding box center [310, 126] width 101 height 16
click at [252, 183] on div "Account Number (last 4) 7170 Full Account Number Date Incurred Last Payment Dat…" at bounding box center [201, 122] width 109 height 171
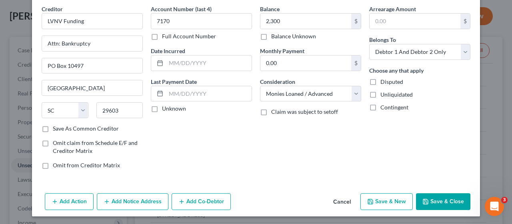
click at [135, 200] on button "Add Notice Address" at bounding box center [133, 202] width 72 height 17
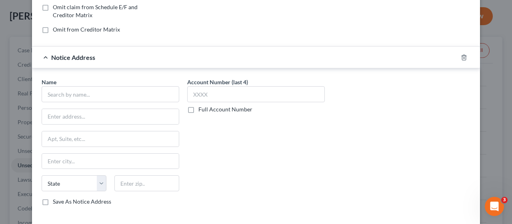
scroll to position [192, 0]
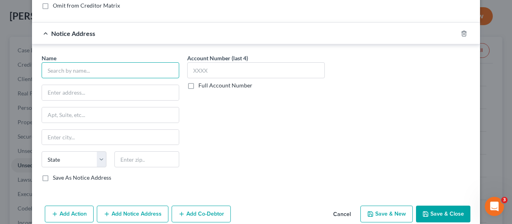
click at [46, 67] on input "text" at bounding box center [111, 70] width 138 height 16
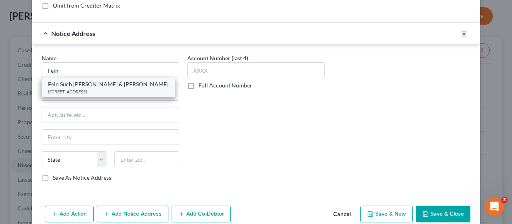
click at [78, 80] on div "Fein Such [PERSON_NAME] & [PERSON_NAME]" at bounding box center [108, 84] width 120 height 8
type input "Fein Such [PERSON_NAME] & [PERSON_NAME]"
type input "[STREET_ADDRESS]"
type input "Suite 304"
type input "Parsippany"
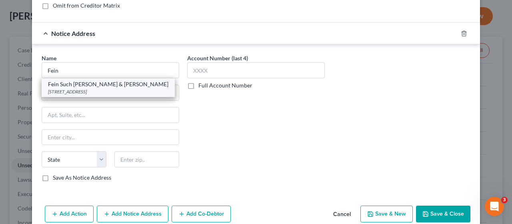
select select "33"
type input "07054"
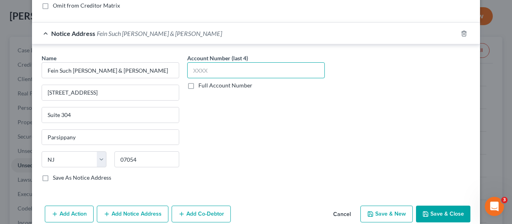
click at [189, 67] on input "text" at bounding box center [256, 70] width 138 height 16
type input "0252"
click at [212, 156] on div "Account Number (last 4) 0252 Full Account Number" at bounding box center [256, 121] width 146 height 134
click at [382, 211] on button "Save & New" at bounding box center [387, 214] width 52 height 17
select select "2"
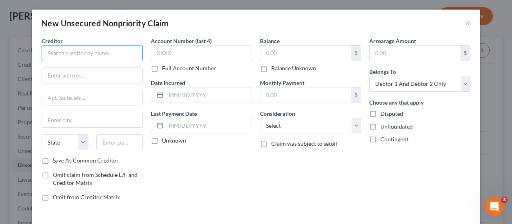
click at [86, 48] on input "text" at bounding box center [92, 53] width 101 height 16
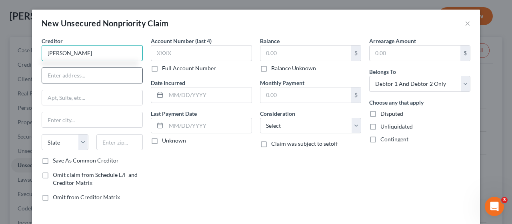
type input "[PERSON_NAME]"
click at [52, 77] on input "text" at bounding box center [92, 75] width 100 height 15
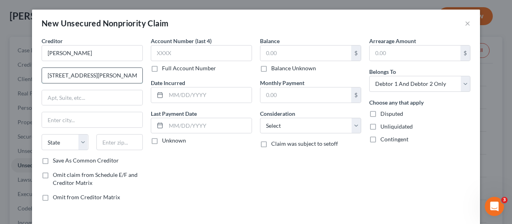
type input "[STREET_ADDRESS][PERSON_NAME]"
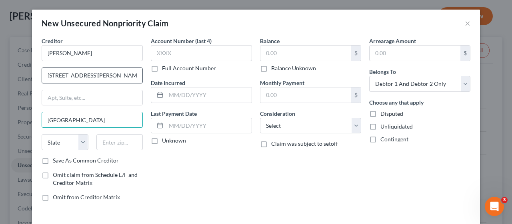
type input "[GEOGRAPHIC_DATA]"
select select "33"
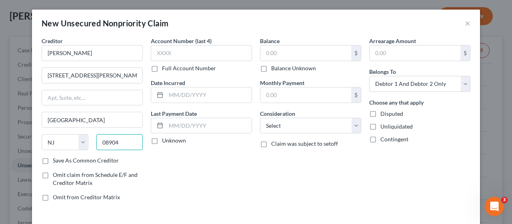
type input "08904"
click at [381, 115] on label "Disputed" at bounding box center [392, 114] width 23 height 8
click at [384, 115] on input "Disputed" at bounding box center [386, 112] width 5 height 5
checkbox input "true"
click at [271, 67] on label "Balance Unknown" at bounding box center [293, 68] width 45 height 8
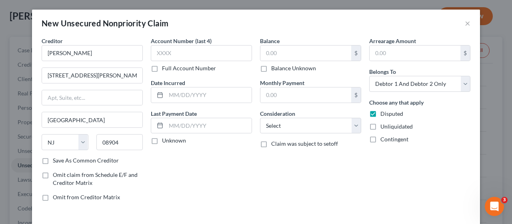
click at [275, 67] on input "Balance Unknown" at bounding box center [277, 66] width 5 height 5
checkbox input "true"
type input "0.00"
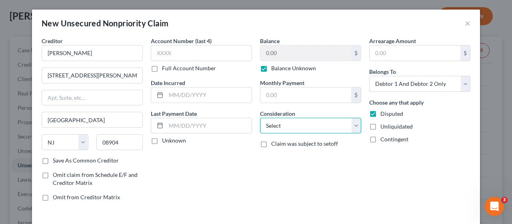
click at [353, 127] on select "Select Cable / Satellite Services Collection Agency Credit Card Debt Debt Couns…" at bounding box center [310, 126] width 101 height 16
select select "14"
click at [260, 118] on select "Select Cable / Satellite Services Collection Agency Credit Card Debt Debt Couns…" at bounding box center [310, 126] width 101 height 16
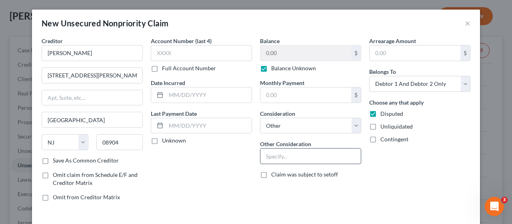
click at [271, 157] on input "text" at bounding box center [311, 156] width 100 height 15
type input "Rent Arrears"
click at [342, 178] on div "Balance 0.00 $ Balance Unknown Balance Undetermined 0.00 $ Balance Unknown Mont…" at bounding box center [310, 122] width 109 height 171
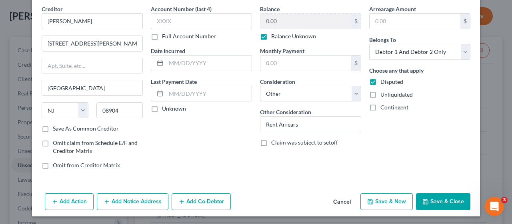
click at [126, 200] on button "Add Notice Address" at bounding box center [133, 202] width 72 height 17
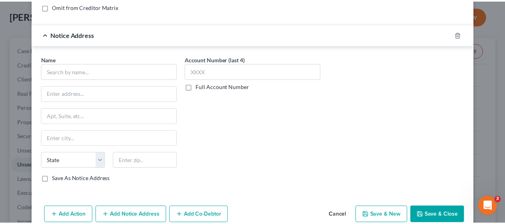
scroll to position [192, 0]
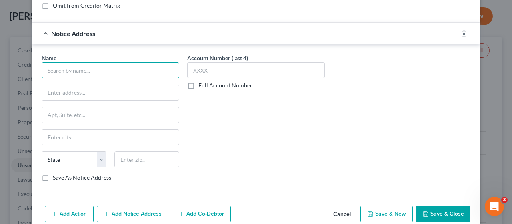
click at [68, 68] on input "text" at bounding box center [111, 70] width 138 height 16
click at [86, 69] on input "[PERSON_NAME]" at bounding box center [111, 70] width 138 height 16
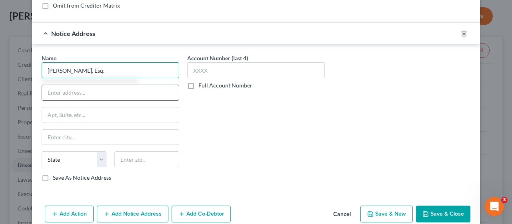
type input "[PERSON_NAME], Esq."
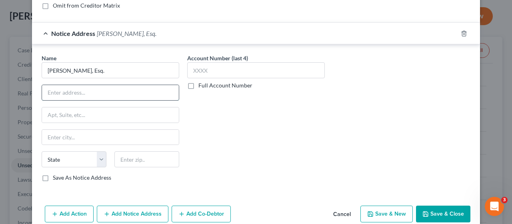
click at [67, 86] on input "text" at bounding box center [110, 92] width 137 height 15
type input "[STREET_ADDRESS]"
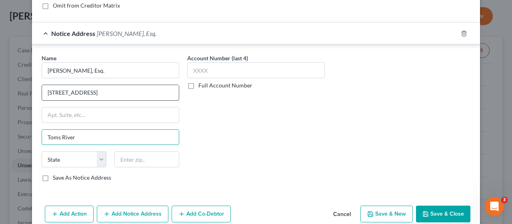
type input "Toms River"
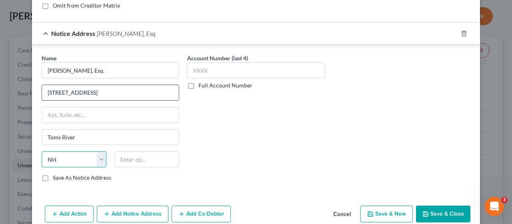
select select "33"
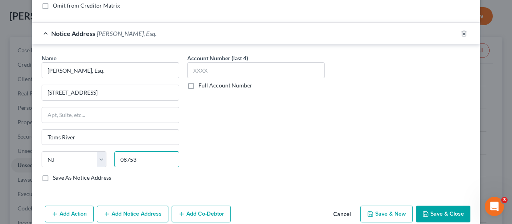
type input "08753"
click at [279, 154] on div "Account Number (last 4) Full Account Number" at bounding box center [256, 121] width 146 height 134
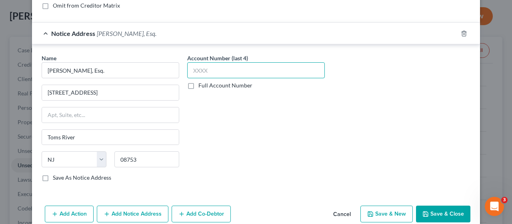
click at [188, 68] on input "text" at bounding box center [256, 70] width 138 height 16
type input "1701"
click at [221, 134] on div "Account Number (last 4) 1701 Full Account Number" at bounding box center [256, 121] width 146 height 134
click at [198, 86] on label "Full Account Number" at bounding box center [225, 86] width 54 height 8
click at [202, 86] on input "Full Account Number" at bounding box center [204, 84] width 5 height 5
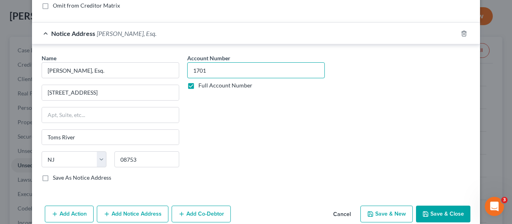
click at [204, 70] on input "1701" at bounding box center [256, 70] width 138 height 16
type input "1"
type input "OCN-LT-001701-25"
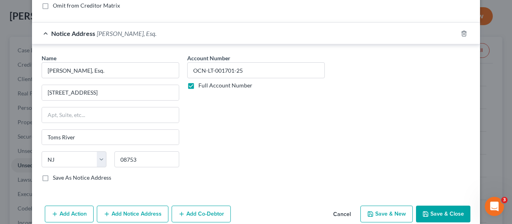
click at [232, 126] on div "Account Number OCN-LT-001701-25 Full Account Number" at bounding box center [256, 121] width 146 height 134
click at [439, 210] on button "Save & Close" at bounding box center [443, 214] width 54 height 17
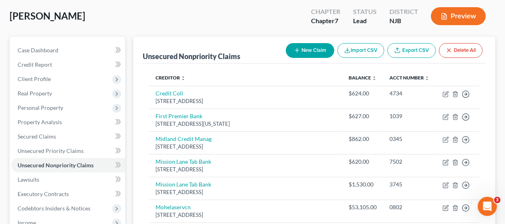
click at [143, 134] on div "Creditor expand_more expand_less unfold_more Balance expand_more expand_less un…" at bounding box center [314, 204] width 343 height 281
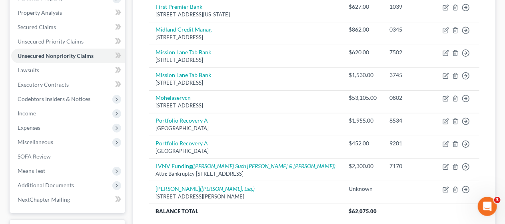
scroll to position [160, 0]
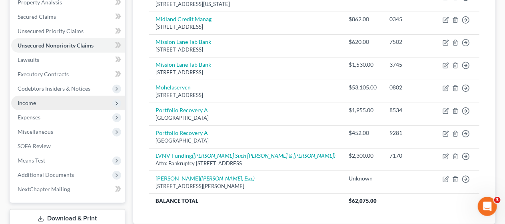
click at [88, 101] on span "Income" at bounding box center [68, 103] width 114 height 14
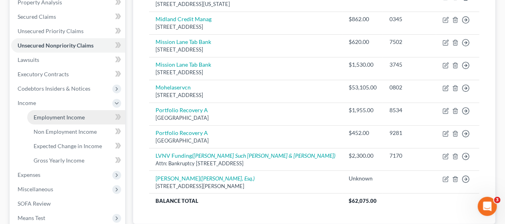
click at [83, 114] on span "Employment Income" at bounding box center [59, 117] width 51 height 7
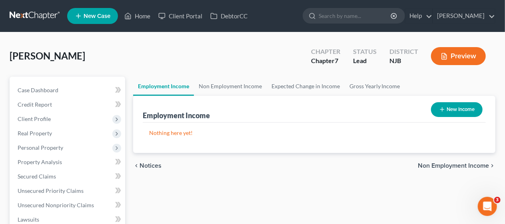
click at [455, 110] on button "New Income" at bounding box center [457, 109] width 52 height 15
select select "0"
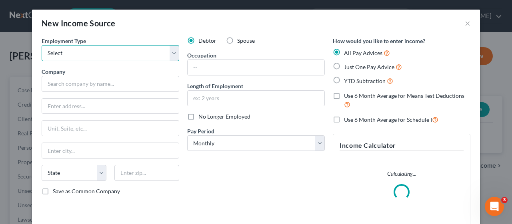
click at [172, 54] on select "Select Full or [DEMOGRAPHIC_DATA] Employment Self Employment" at bounding box center [111, 53] width 138 height 16
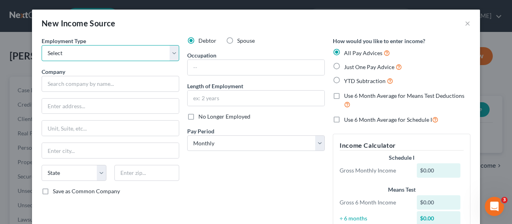
select select "0"
click at [42, 45] on select "Select Full or [DEMOGRAPHIC_DATA] Employment Self Employment" at bounding box center [111, 53] width 138 height 16
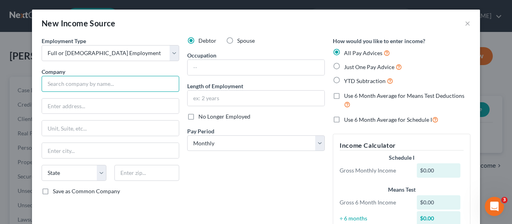
click at [59, 80] on input "text" at bounding box center [111, 84] width 138 height 16
type input "MCVSD"
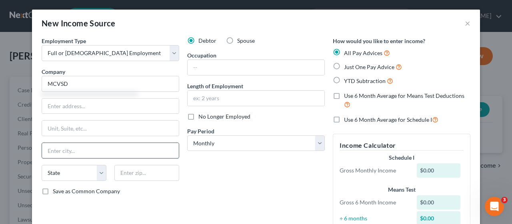
click at [54, 147] on input "text" at bounding box center [110, 150] width 137 height 15
type input "Freehold"
select select "33"
click at [214, 66] on input "text" at bounding box center [256, 67] width 137 height 15
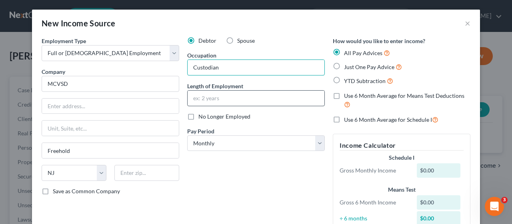
type input "Custodian"
click at [189, 98] on input "text" at bounding box center [256, 98] width 137 height 15
type input "1 Year"
click at [303, 120] on div "Debtor Spouse Occupation Custodian Length of Employment 1 Year No Longer Employ…" at bounding box center [256, 139] width 146 height 204
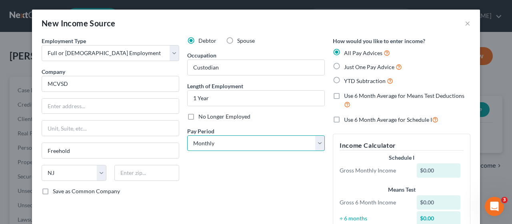
click at [318, 142] on select "Select Monthly Twice Monthly Every Other Week Weekly" at bounding box center [256, 144] width 138 height 16
select select "2"
click at [187, 136] on select "Select Monthly Twice Monthly Every Other Week Weekly" at bounding box center [256, 144] width 138 height 16
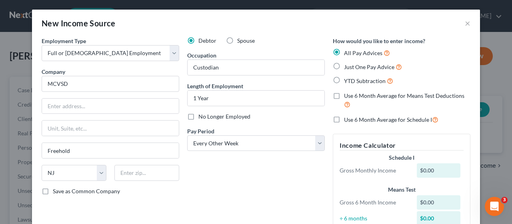
click at [344, 66] on label "Just One Pay Advice" at bounding box center [373, 66] width 58 height 9
click at [347, 66] on input "Just One Pay Advice" at bounding box center [349, 64] width 5 height 5
radio input "true"
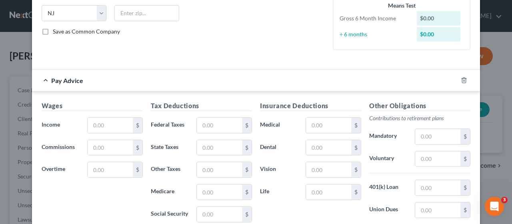
scroll to position [200, 0]
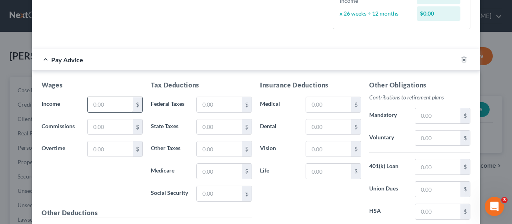
click at [94, 83] on h5 "Wages" at bounding box center [92, 85] width 101 height 10
click at [199, 100] on input "text" at bounding box center [219, 104] width 45 height 15
click at [197, 190] on input "text" at bounding box center [219, 193] width 45 height 15
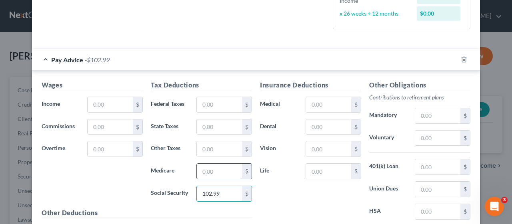
type input "102.99"
click at [197, 170] on input "text" at bounding box center [219, 171] width 45 height 15
type input "24.09"
click at [197, 124] on input "text" at bounding box center [219, 127] width 45 height 15
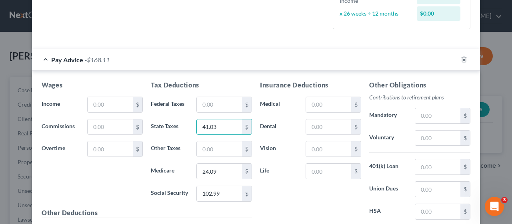
type input "41.03"
click at [275, 193] on div "Insurance Deductions Medical $ Dental $ Vision $ Life $" at bounding box center [310, 164] width 109 height 168
click at [415, 115] on input "text" at bounding box center [437, 115] width 45 height 15
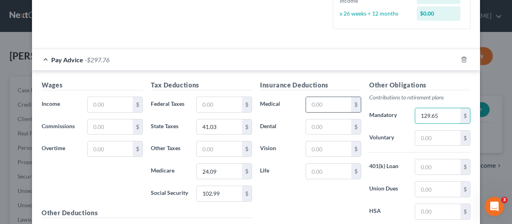
type input "129.65"
click at [308, 102] on input "text" at bounding box center [328, 104] width 45 height 15
type input "67.42"
click at [283, 179] on div "Insurance Deductions Medical 67.42 $ Dental $ Vision $ Life $" at bounding box center [310, 164] width 109 height 168
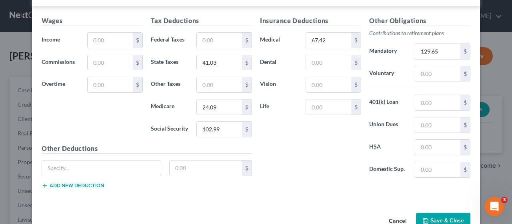
scroll to position [283, 0]
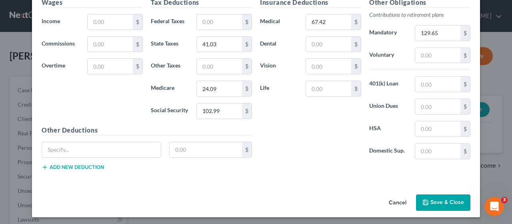
click at [442, 200] on button "Save & Close" at bounding box center [443, 203] width 54 height 17
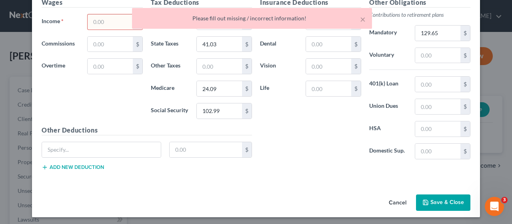
click at [304, 146] on div "Insurance Deductions Medical 67.42 $ Dental $ Vision $ Life $" at bounding box center [310, 82] width 109 height 168
click at [87, 18] on div "× Please fill out missing / incorrect information!" at bounding box center [252, 20] width 512 height 25
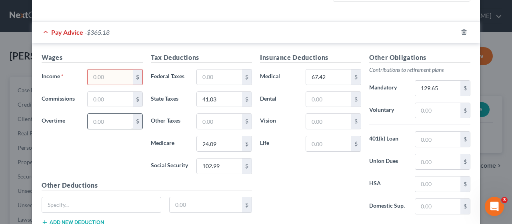
scroll to position [243, 0]
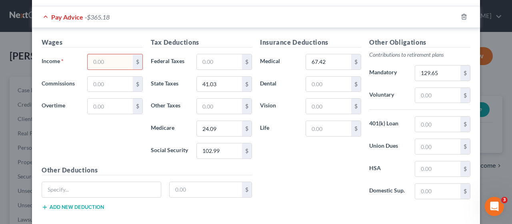
click at [88, 60] on input "text" at bounding box center [110, 61] width 45 height 15
type input "1,728.62"
click at [304, 162] on div "Insurance Deductions Medical 67.42 $ Dental $ Vision $ Life $" at bounding box center [310, 122] width 109 height 168
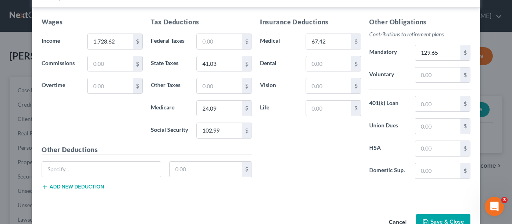
scroll to position [283, 0]
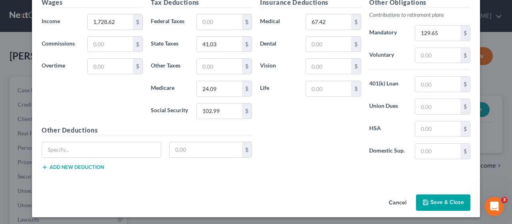
click at [436, 199] on button "Save & Close" at bounding box center [443, 203] width 54 height 17
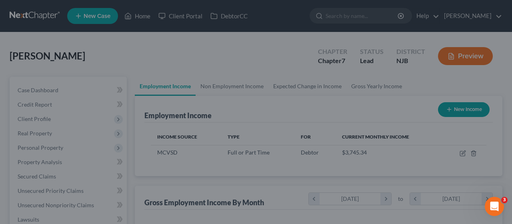
scroll to position [142, 202]
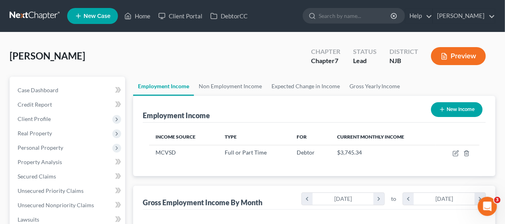
click at [455, 110] on button "New Income" at bounding box center [457, 109] width 52 height 15
select select "0"
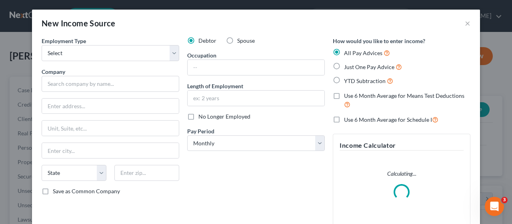
scroll to position [142, 205]
click at [171, 52] on select "Select Full or [DEMOGRAPHIC_DATA] Employment Self Employment" at bounding box center [111, 53] width 138 height 16
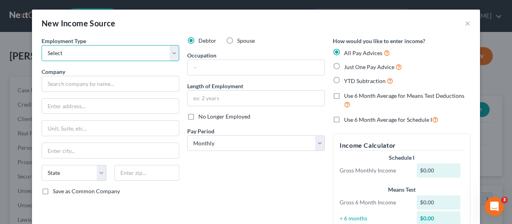
select select "1"
click at [42, 45] on select "Select Full or [DEMOGRAPHIC_DATA] Employment Self Employment" at bounding box center [111, 53] width 138 height 16
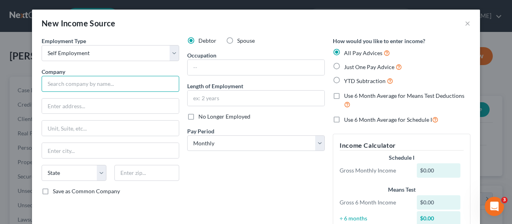
click at [80, 84] on input "text" at bounding box center [111, 84] width 138 height 16
type input "Uber/Door Dash"
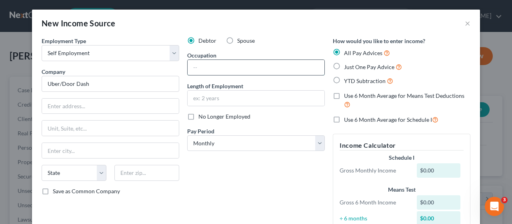
click at [204, 68] on input "text" at bounding box center [256, 67] width 137 height 15
type input "Driver"
click at [191, 96] on input "text" at bounding box center [256, 98] width 137 height 15
type input "5 Years"
click at [262, 172] on div "Debtor Spouse Occupation Driver Length of Employment 5 Years No Longer Employed…" at bounding box center [256, 139] width 146 height 204
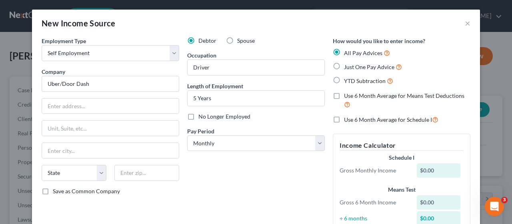
click at [344, 65] on label "Just One Pay Advice" at bounding box center [373, 66] width 58 height 9
click at [347, 65] on input "Just One Pay Advice" at bounding box center [349, 64] width 5 height 5
radio input "true"
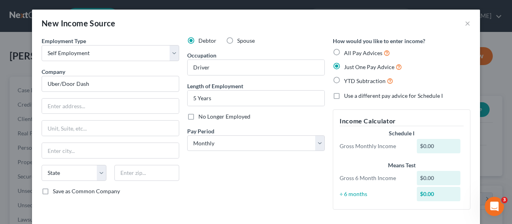
click at [208, 175] on div "Debtor Spouse Occupation Driver Length of Employment 5 Years No Longer Employed…" at bounding box center [256, 127] width 146 height 180
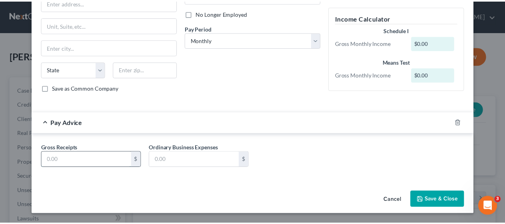
scroll to position [101, 0]
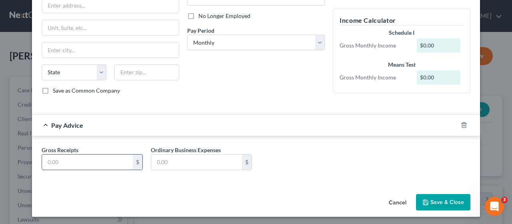
click at [44, 161] on input "text" at bounding box center [87, 162] width 91 height 15
type input "2,313.00"
click at [149, 194] on div "Cancel Save & Close" at bounding box center [256, 204] width 448 height 26
click at [450, 200] on button "Save & Close" at bounding box center [443, 202] width 54 height 17
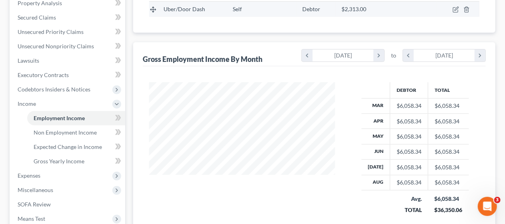
scroll to position [160, 0]
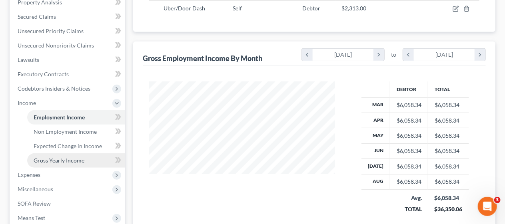
click at [76, 158] on span "Gross Yearly Income" at bounding box center [59, 160] width 51 height 7
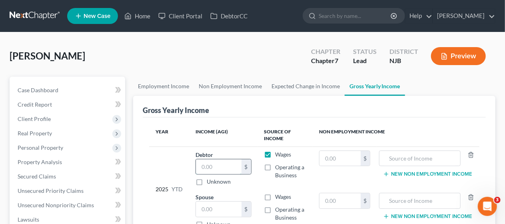
click at [198, 164] on input "text" at bounding box center [219, 167] width 46 height 15
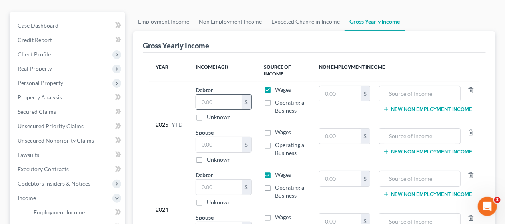
scroll to position [80, 0]
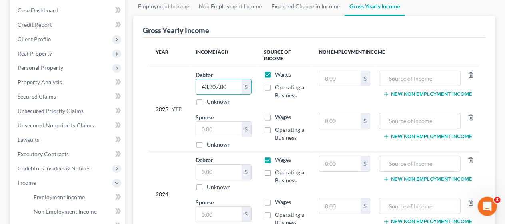
type input "43,307.00"
click at [168, 170] on div "2024" at bounding box center [169, 195] width 27 height 78
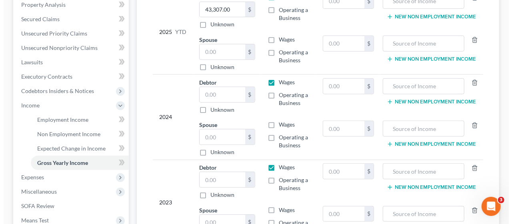
scroll to position [200, 0]
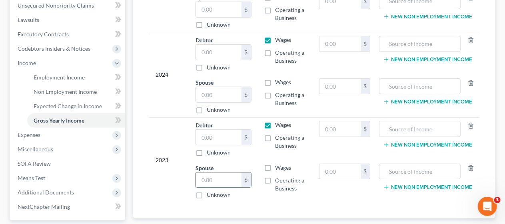
click at [199, 176] on input "text" at bounding box center [219, 180] width 46 height 15
type input "73,482.00"
click at [182, 182] on div "2023" at bounding box center [169, 160] width 27 height 78
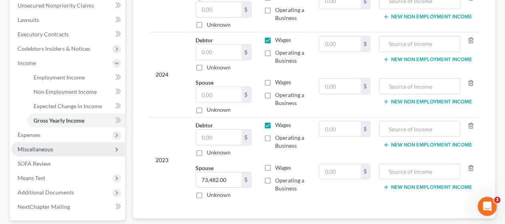
click at [71, 148] on span "Miscellaneous" at bounding box center [68, 149] width 114 height 14
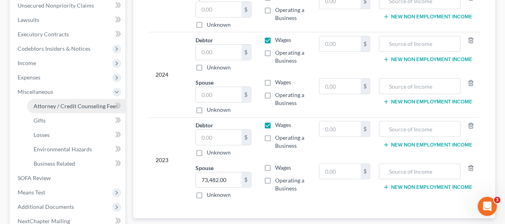
click at [78, 104] on span "Attorney / Credit Counseling Fees" at bounding box center [76, 106] width 84 height 7
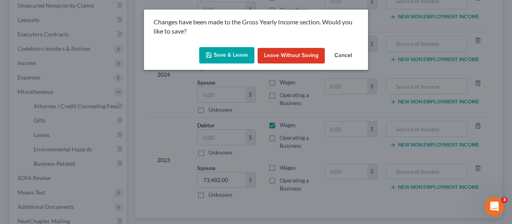
click at [224, 56] on button "Save & Leave" at bounding box center [226, 55] width 55 height 17
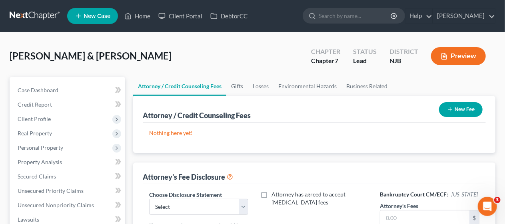
click at [455, 109] on button "New Fee" at bounding box center [461, 109] width 44 height 15
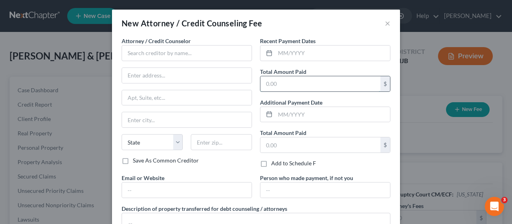
click at [295, 84] on input "text" at bounding box center [321, 83] width 120 height 15
type input "1,885.00"
click at [321, 96] on div "Recent Payment Dates Total Amount Paid 1,885.00 $ Additional Payment Date Total…" at bounding box center [325, 105] width 138 height 137
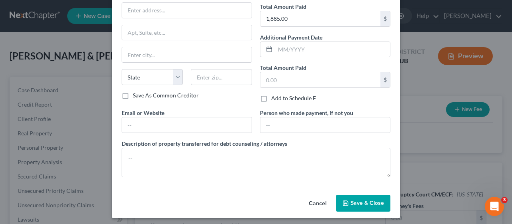
scroll to position [67, 0]
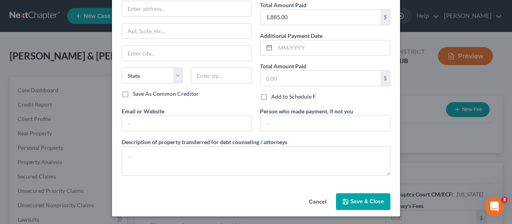
click at [366, 198] on span "Save & Close" at bounding box center [368, 201] width 34 height 7
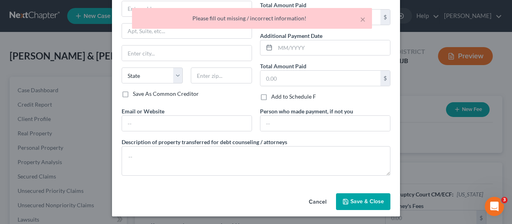
click at [245, 192] on div "Cancel Save & Close" at bounding box center [256, 203] width 288 height 26
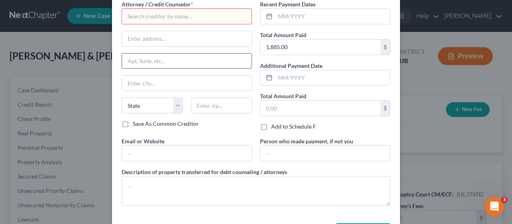
scroll to position [0, 0]
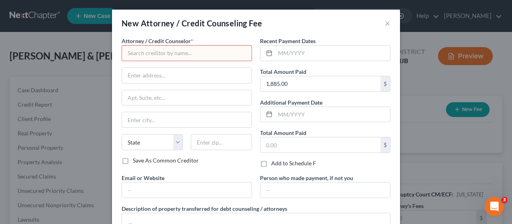
click at [130, 53] on input "text" at bounding box center [187, 53] width 130 height 16
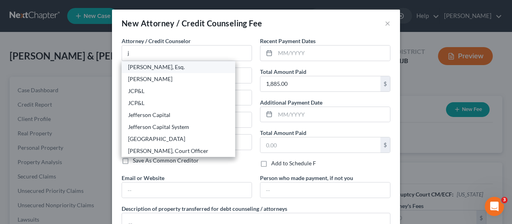
click at [142, 66] on div "[PERSON_NAME], Esq." at bounding box center [178, 67] width 101 height 8
type input "[PERSON_NAME], Esq."
type input "[STREET_ADDRESS][PERSON_NAME]"
type input "Suite 206"
type input "[GEOGRAPHIC_DATA]"
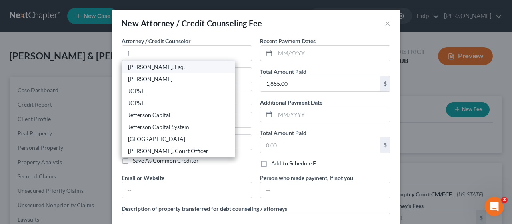
select select "33"
type input "07719"
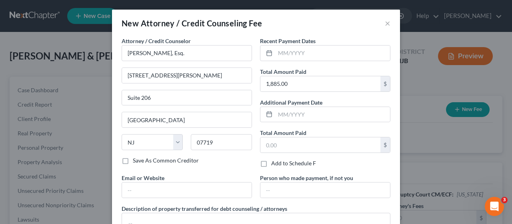
click at [220, 167] on div "Attorney / Credit Counselor * [PERSON_NAME], Esq. [STREET_ADDRESS][PERSON_NAME]…" at bounding box center [187, 105] width 138 height 137
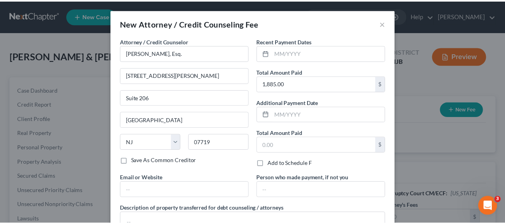
scroll to position [67, 0]
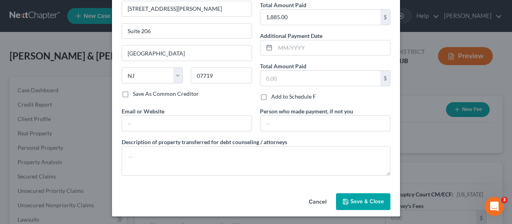
click at [356, 199] on span "Save & Close" at bounding box center [368, 201] width 34 height 7
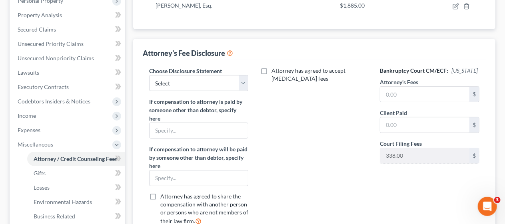
scroll to position [160, 0]
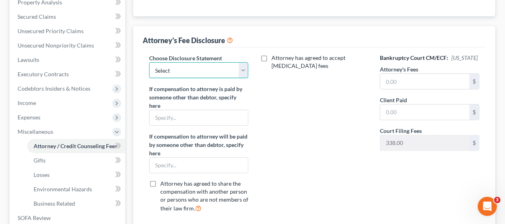
click at [245, 69] on select "Select Attorney Attorney" at bounding box center [199, 70] width 100 height 16
select select "0"
click at [149, 62] on select "Select Attorney Attorney" at bounding box center [199, 70] width 100 height 16
click at [315, 110] on div "Attorney has agreed to accept [MEDICAL_DATA] fees" at bounding box center [315, 136] width 116 height 165
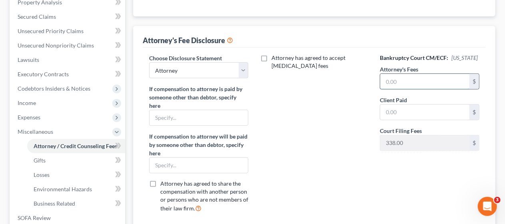
click at [385, 80] on input "text" at bounding box center [425, 81] width 89 height 15
type input "1,500.00"
click at [383, 110] on input "text" at bounding box center [425, 112] width 89 height 15
click at [351, 126] on div "Attorney has agreed to accept [MEDICAL_DATA] fees" at bounding box center [315, 136] width 116 height 165
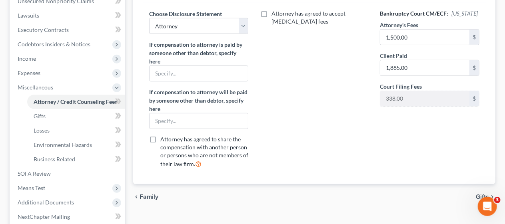
scroll to position [200, 0]
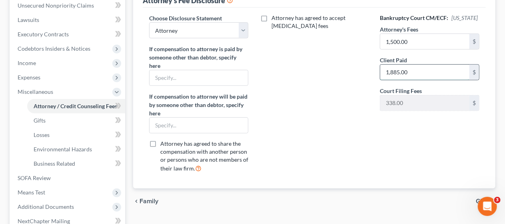
click at [413, 68] on input "1,885.00" at bounding box center [425, 72] width 89 height 15
type input "1,500.00"
click at [324, 118] on div "Attorney has agreed to accept [MEDICAL_DATA] fees" at bounding box center [315, 96] width 116 height 165
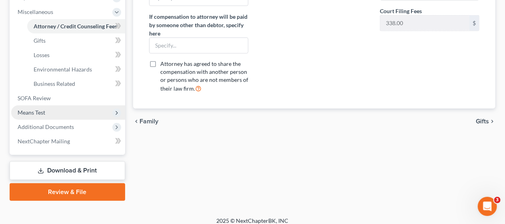
click at [84, 110] on span "Means Test" at bounding box center [68, 113] width 114 height 14
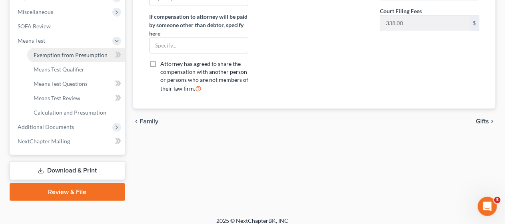
click at [84, 54] on span "Exemption from Presumption" at bounding box center [71, 55] width 74 height 7
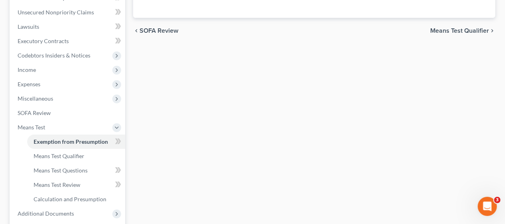
scroll to position [200, 0]
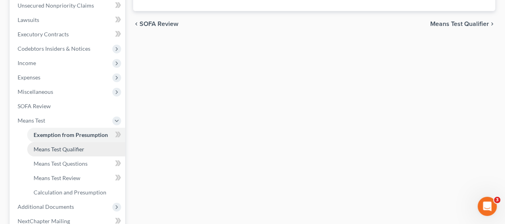
click at [74, 143] on link "Means Test Qualifier" at bounding box center [76, 149] width 98 height 14
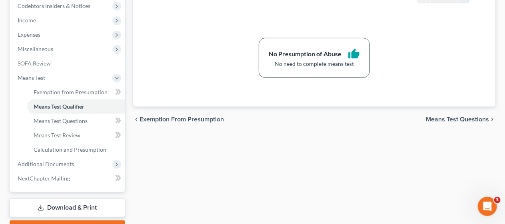
scroll to position [280, 0]
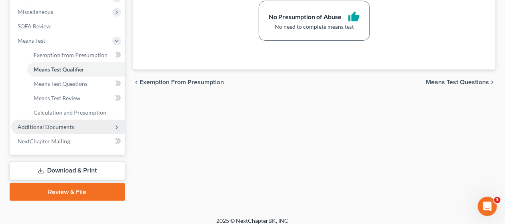
click at [90, 126] on span "Additional Documents" at bounding box center [68, 127] width 114 height 14
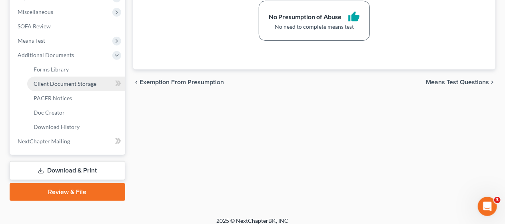
click at [87, 81] on span "Client Document Storage" at bounding box center [65, 83] width 63 height 7
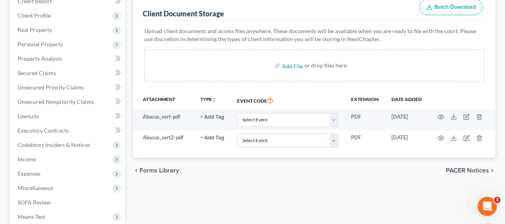
scroll to position [120, 0]
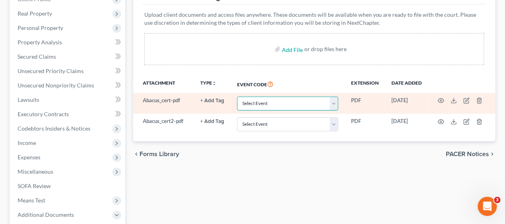
click at [337, 102] on select "Select Event 20 Largest Unsecured Creditors Amended Attorney Compensation State…" at bounding box center [287, 104] width 101 height 14
select select "9"
click at [237, 97] on select "Select Event 20 Largest Unsecured Creditors Amended Attorney Compensation State…" at bounding box center [287, 104] width 101 height 14
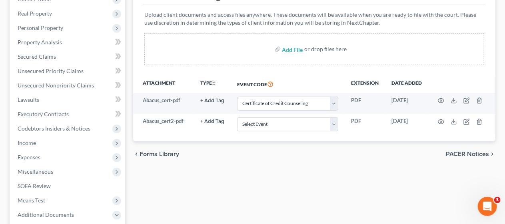
click at [231, 165] on div "chevron_left Forms Library PACER Notices chevron_right" at bounding box center [314, 155] width 363 height 26
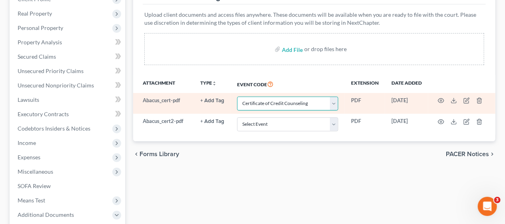
click at [335, 102] on select "Select Event 20 Largest Unsecured Creditors Amended Attorney Compensation State…" at bounding box center [287, 104] width 101 height 14
select select
click at [237, 97] on select "Select Event 20 Largest Unsecured Creditors Amended Attorney Compensation State…" at bounding box center [287, 104] width 101 height 14
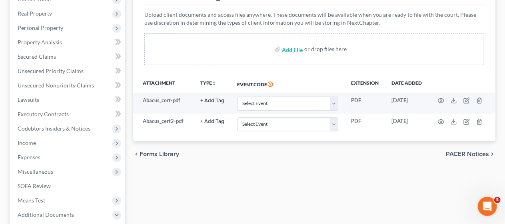
click at [215, 174] on div "Forms Library Client Document Storage PACER Notices Doc Creator Download Histor…" at bounding box center [314, 159] width 371 height 405
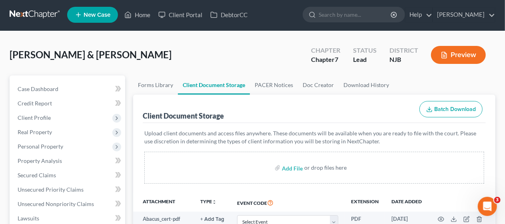
scroll to position [0, 0]
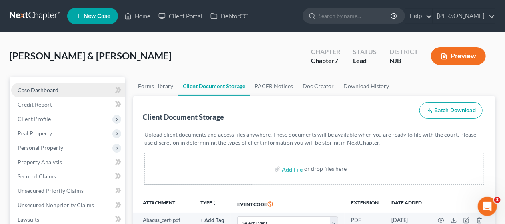
click at [68, 89] on link "Case Dashboard" at bounding box center [68, 90] width 114 height 14
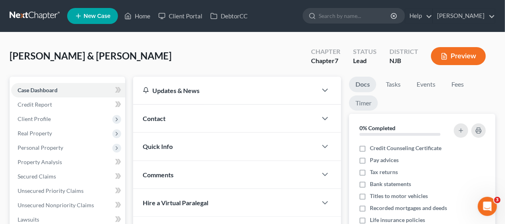
click at [365, 104] on link "Timer" at bounding box center [363, 104] width 29 height 16
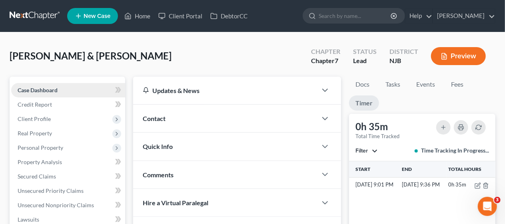
click at [54, 89] on span "Case Dashboard" at bounding box center [38, 90] width 40 height 7
click at [144, 13] on link "Home" at bounding box center [137, 16] width 34 height 14
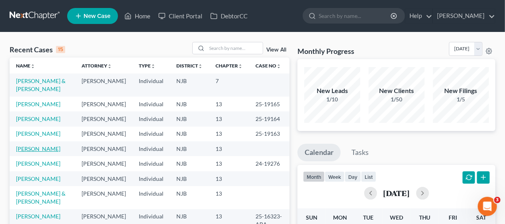
click at [50, 152] on link "[PERSON_NAME]" at bounding box center [38, 149] width 44 height 7
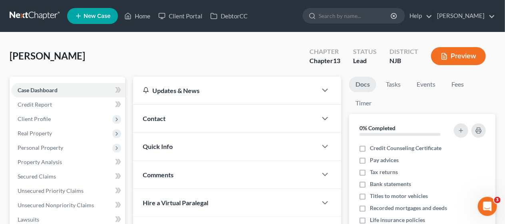
drag, startPoint x: 138, startPoint y: 58, endPoint x: 0, endPoint y: 1, distance: 149.7
click at [138, 58] on div "[PERSON_NAME] Upgraded Chapter Chapter 13 Status Lead District [GEOGRAPHIC_DATA…" at bounding box center [253, 59] width 486 height 35
click at [132, 139] on div "Updates & News × [US_STATE][GEOGRAPHIC_DATA] Notes Take a look at NextChapter's…" at bounding box center [237, 224] width 216 height 294
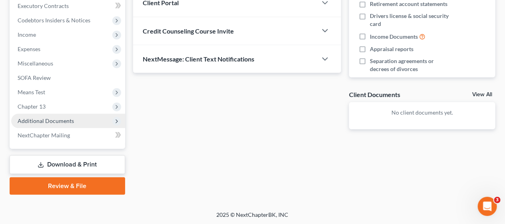
click at [69, 118] on span "Additional Documents" at bounding box center [46, 121] width 56 height 7
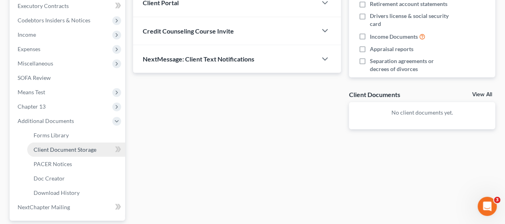
click at [85, 150] on span "Client Document Storage" at bounding box center [65, 149] width 63 height 7
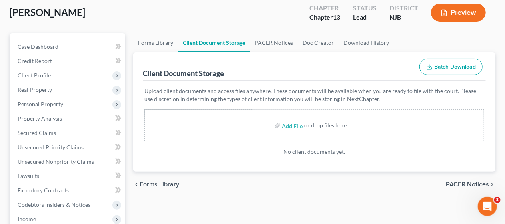
scroll to position [40, 0]
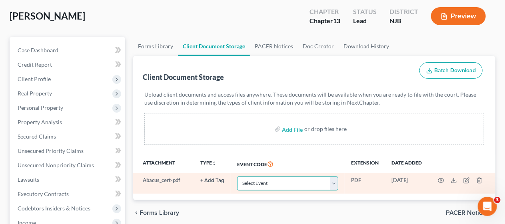
click at [337, 181] on select "Select Event 20 Largest Unsecured Creditors Amended Attorney Compensation State…" at bounding box center [287, 184] width 101 height 14
select select "9"
click at [237, 177] on select "Select Event 20 Largest Unsecured Creditors Amended Attorney Compensation State…" at bounding box center [287, 184] width 101 height 14
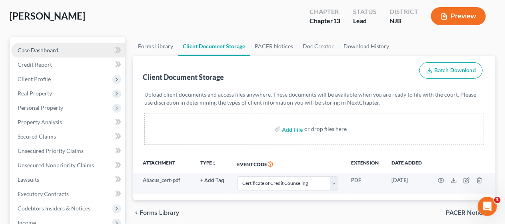
click at [68, 48] on link "Case Dashboard" at bounding box center [68, 50] width 114 height 14
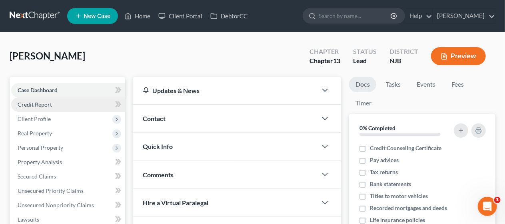
click at [83, 105] on link "Credit Report" at bounding box center [68, 105] width 114 height 14
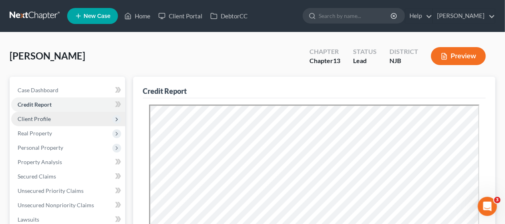
click at [72, 115] on span "Client Profile" at bounding box center [68, 119] width 114 height 14
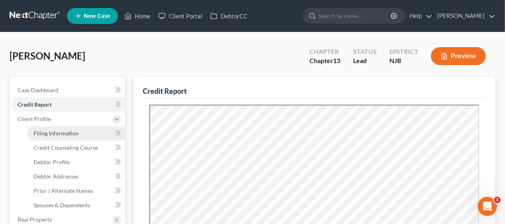
click at [76, 131] on span "Filing Information" at bounding box center [56, 133] width 45 height 7
select select "1"
select select "0"
select select "3"
select select "51"
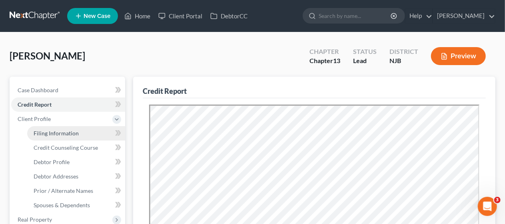
select select "0"
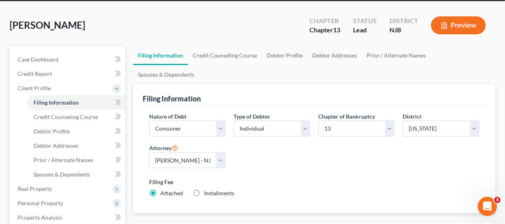
scroll to position [80, 0]
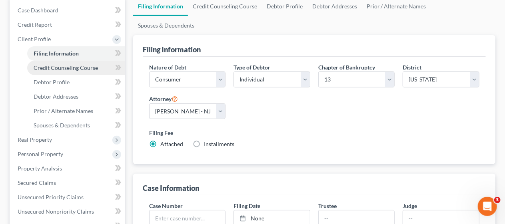
click at [82, 66] on span "Credit Counseling Course" at bounding box center [66, 67] width 64 height 7
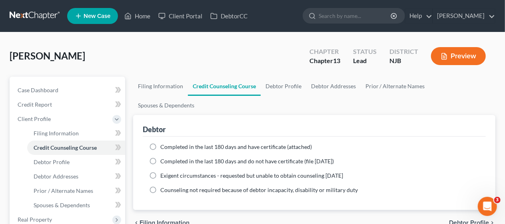
click at [160, 143] on label "Completed in the last 180 days and have certificate (attached)" at bounding box center [236, 147] width 152 height 8
click at [164, 143] on input "Completed in the last 180 days and have certificate (attached)" at bounding box center [166, 145] width 5 height 5
radio input "true"
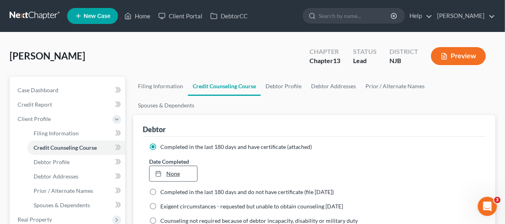
click at [174, 166] on link "None" at bounding box center [174, 173] width 48 height 15
type input "[DATE]"
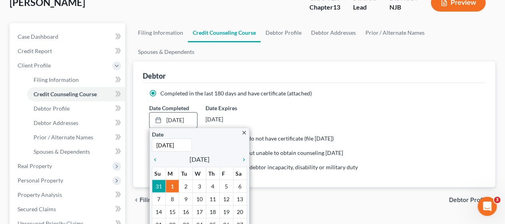
scroll to position [80, 0]
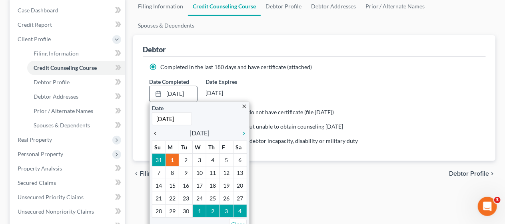
click at [155, 130] on icon "chevron_left" at bounding box center [157, 133] width 10 height 6
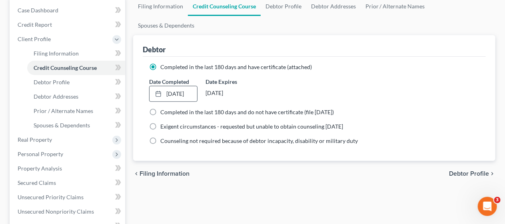
click at [467, 171] on span "Debtor Profile" at bounding box center [469, 174] width 40 height 6
select select "0"
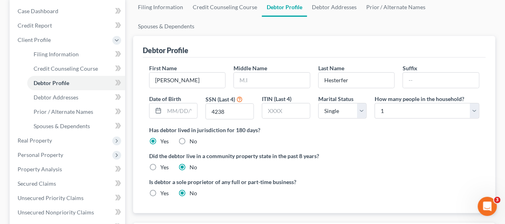
radio input "true"
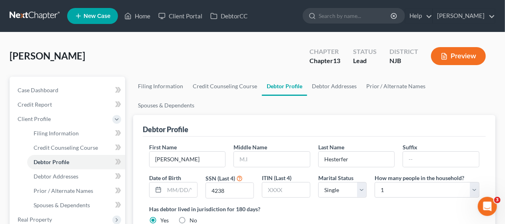
click at [344, 205] on label "Has debtor lived in jurisdiction for 180 days?" at bounding box center [314, 209] width 331 height 8
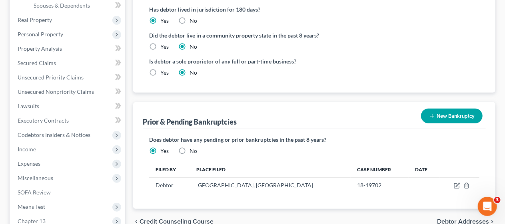
scroll to position [240, 0]
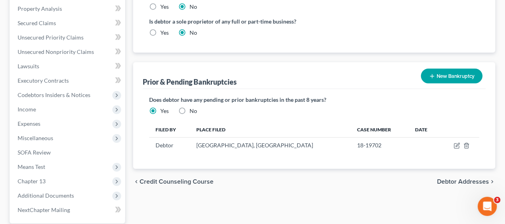
click at [451, 179] on span "Debtor Addresses" at bounding box center [463, 182] width 52 height 6
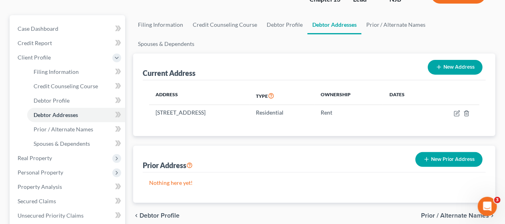
scroll to position [80, 0]
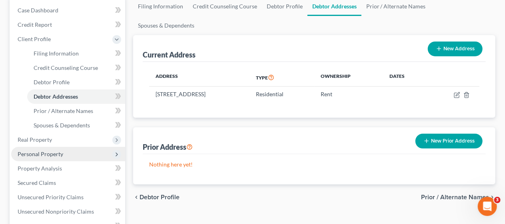
click at [81, 152] on span "Personal Property" at bounding box center [68, 154] width 114 height 14
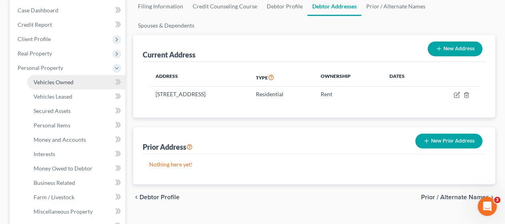
click at [74, 82] on link "Vehicles Owned" at bounding box center [76, 82] width 98 height 14
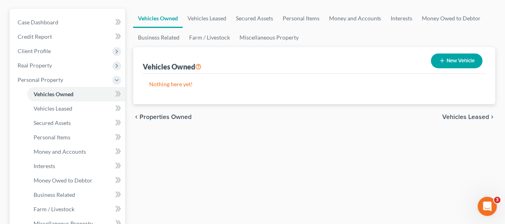
scroll to position [80, 0]
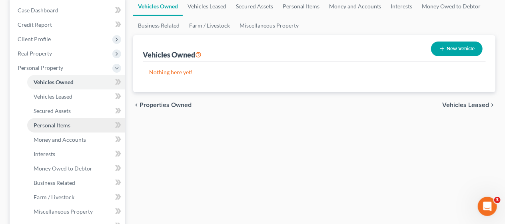
click at [74, 124] on link "Personal Items" at bounding box center [76, 125] width 98 height 14
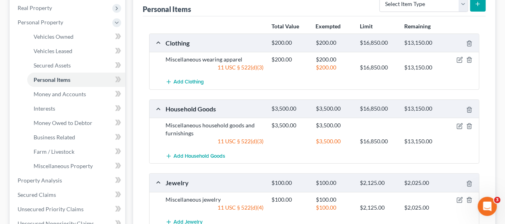
scroll to position [160, 0]
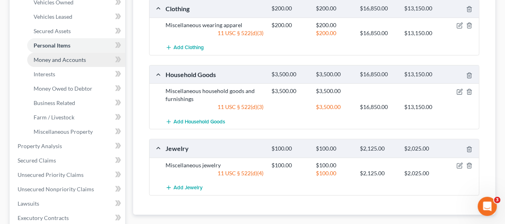
click at [82, 59] on span "Money and Accounts" at bounding box center [60, 59] width 52 height 7
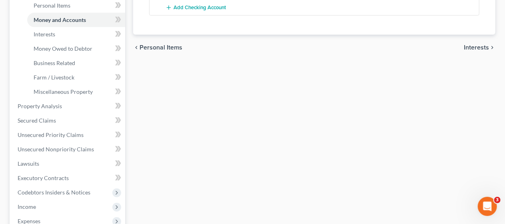
scroll to position [240, 0]
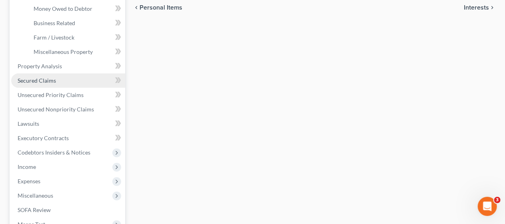
click at [77, 80] on link "Secured Claims" at bounding box center [68, 81] width 114 height 14
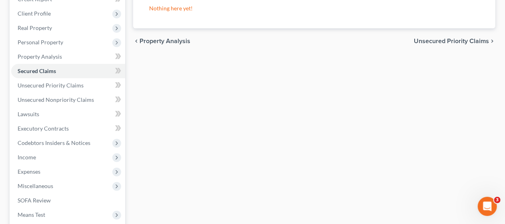
scroll to position [120, 0]
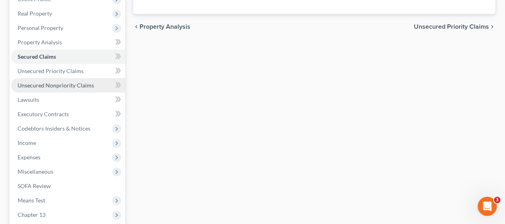
click at [77, 87] on span "Unsecured Nonpriority Claims" at bounding box center [56, 85] width 76 height 7
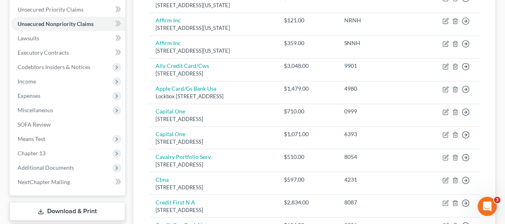
scroll to position [183, 0]
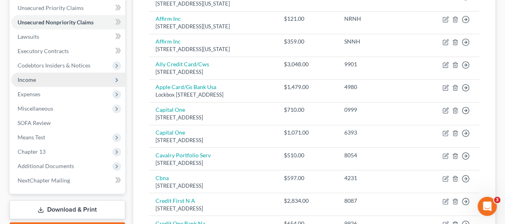
click at [92, 77] on span "Income" at bounding box center [68, 80] width 114 height 14
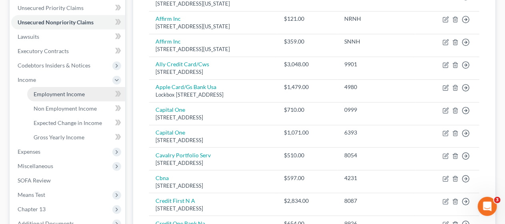
click at [92, 91] on link "Employment Income" at bounding box center [76, 94] width 98 height 14
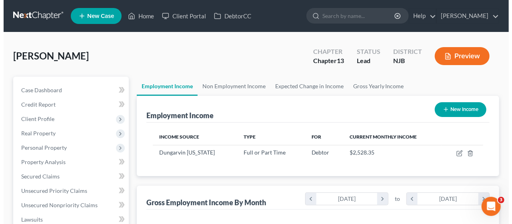
scroll to position [142, 202]
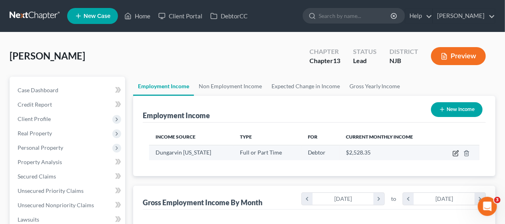
click at [455, 152] on icon "button" at bounding box center [455, 154] width 5 height 5
select select "0"
select select "24"
select select "2"
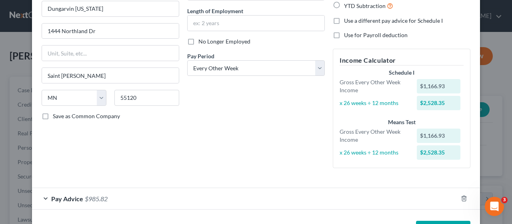
scroll to position [104, 0]
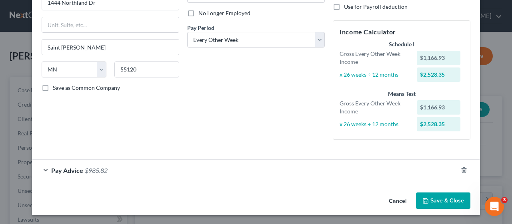
click at [42, 167] on div "Pay Advice $985.82" at bounding box center [245, 170] width 426 height 21
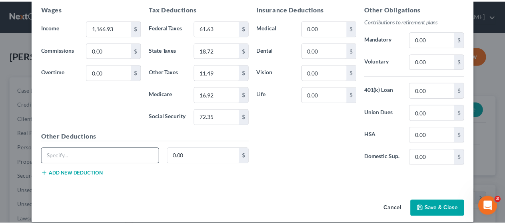
scroll to position [297, 0]
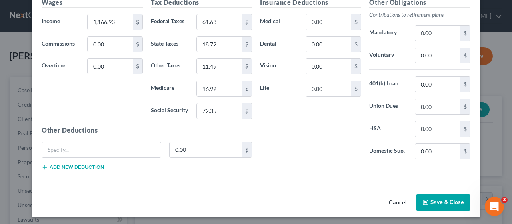
click at [445, 197] on button "Save & Close" at bounding box center [443, 203] width 54 height 17
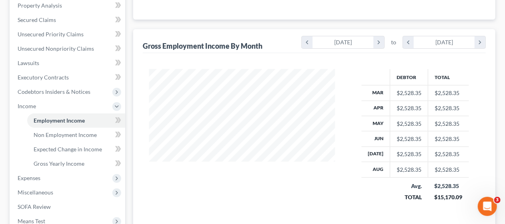
scroll to position [160, 0]
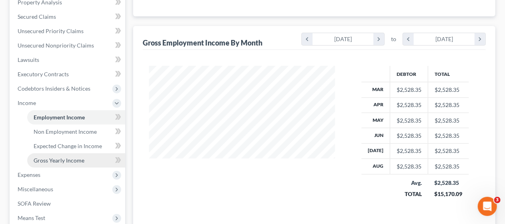
click at [82, 158] on span "Gross Yearly Income" at bounding box center [59, 160] width 51 height 7
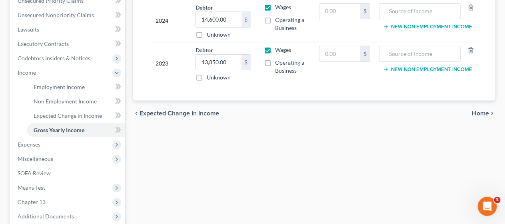
scroll to position [200, 0]
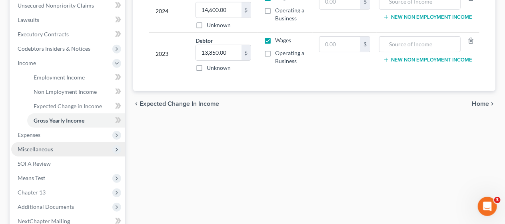
click at [86, 148] on span "Miscellaneous" at bounding box center [68, 149] width 114 height 14
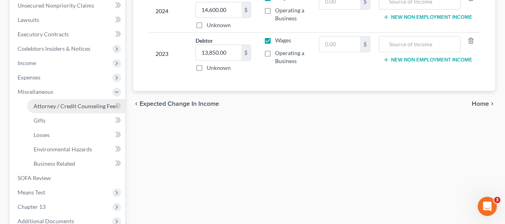
click at [88, 105] on span "Attorney / Credit Counseling Fees" at bounding box center [76, 106] width 84 height 7
select select "0"
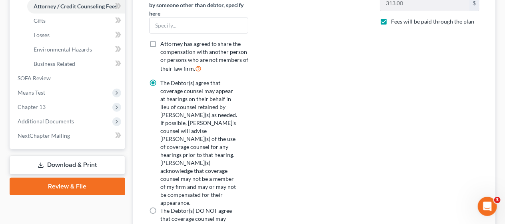
scroll to position [289, 0]
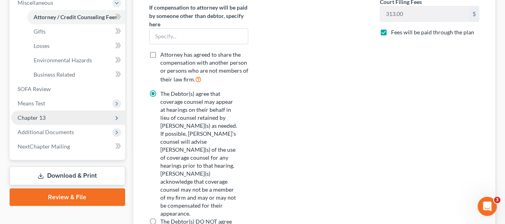
click at [80, 115] on span "Chapter 13" at bounding box center [68, 118] width 114 height 14
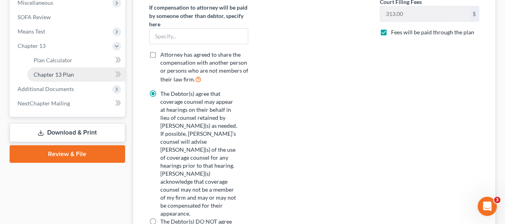
click at [83, 74] on link "Chapter 13 Plan" at bounding box center [76, 75] width 98 height 14
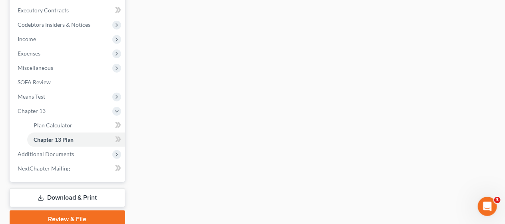
scroll to position [240, 0]
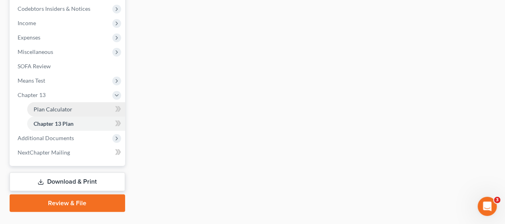
click at [79, 109] on link "Plan Calculator" at bounding box center [76, 109] width 98 height 14
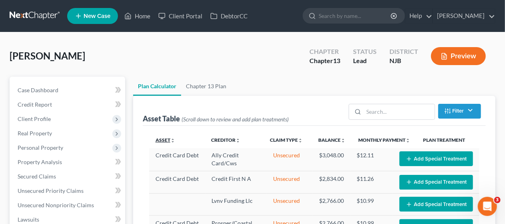
select select "59"
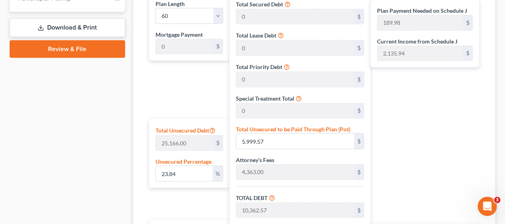
scroll to position [400, 0]
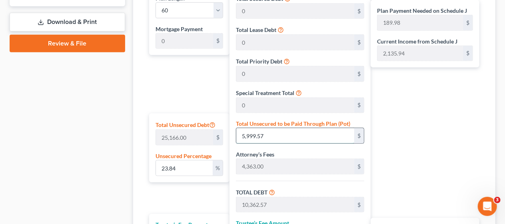
click at [270, 134] on input "5,999.57" at bounding box center [296, 135] width 118 height 15
click at [143, 129] on div "Plan Length 1 2 3 4 5 6 7 8 9 10 11 12 13 14 15 16 17 18 19 20 21 22 23 24 25 2…" at bounding box center [314, 151] width 343 height 341
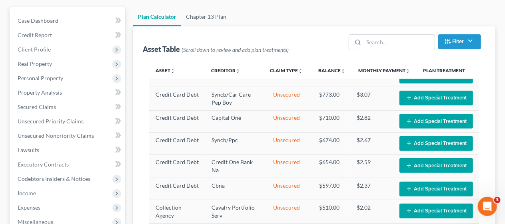
scroll to position [31, 0]
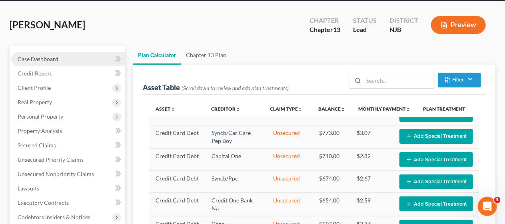
click at [77, 54] on link "Case Dashboard" at bounding box center [68, 59] width 114 height 14
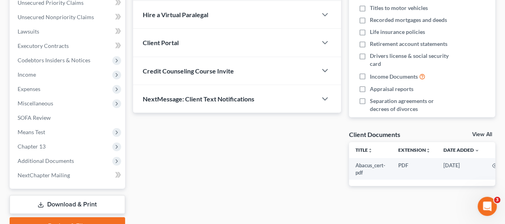
scroll to position [228, 0]
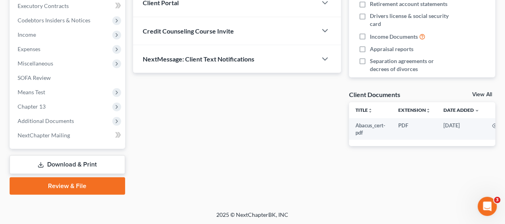
click at [72, 163] on link "Download & Print" at bounding box center [68, 165] width 116 height 19
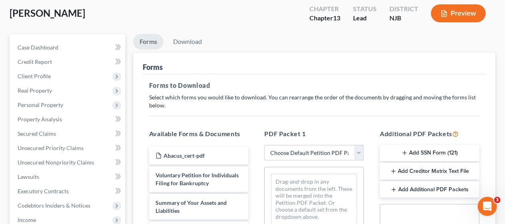
scroll to position [80, 0]
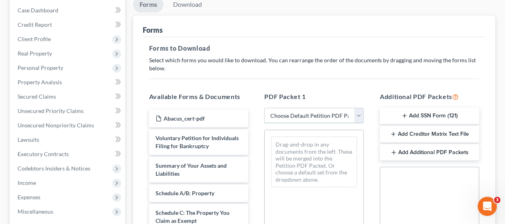
click at [359, 114] on select "Choose Default Petition PDF Packet Complete Bankruptcy Petition (all forms and …" at bounding box center [315, 116] width 100 height 16
select select "3"
click at [265, 108] on select "Choose Default Petition PDF Packet Complete Bankruptcy Petition (all forms and …" at bounding box center [315, 116] width 100 height 16
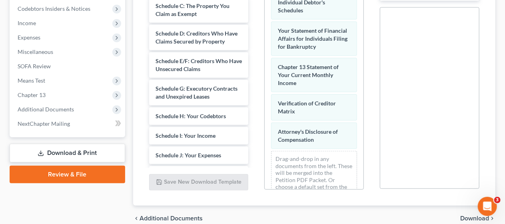
scroll to position [52, 0]
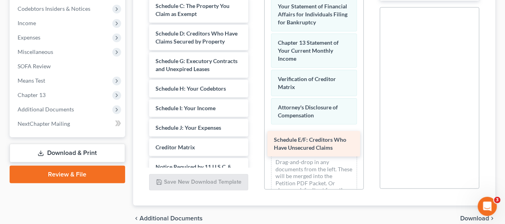
drag, startPoint x: 174, startPoint y: 72, endPoint x: 293, endPoint y: 144, distance: 138.4
click at [255, 144] on div "Schedule E/F: Creditors Who Have Unsecured Claims Summary of Your Assets and Li…" at bounding box center [199, 71] width 112 height 242
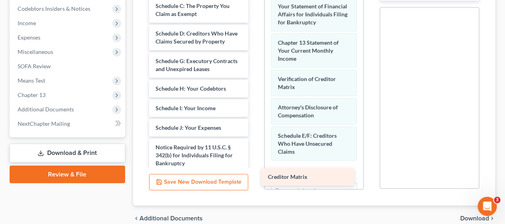
drag, startPoint x: 193, startPoint y: 160, endPoint x: 306, endPoint y: 174, distance: 113.8
click at [255, 172] on div "Creditor Matrix Summary of Your Assets and Liabilities Schedule A/B: Property S…" at bounding box center [199, 61] width 112 height 222
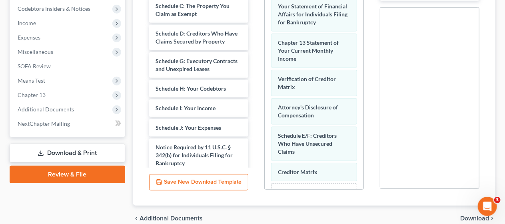
click at [371, 96] on div "PDF Packet 1 Choose Default Petition PDF Packet Complete Bankruptcy Petition (a…" at bounding box center [315, 61] width 116 height 271
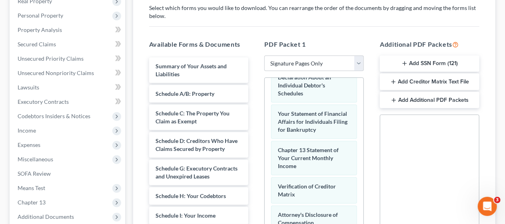
scroll to position [77, 0]
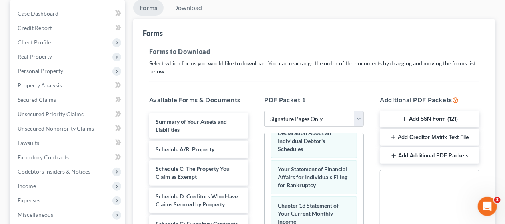
click at [418, 117] on button "Add SSN Form (121)" at bounding box center [430, 119] width 100 height 17
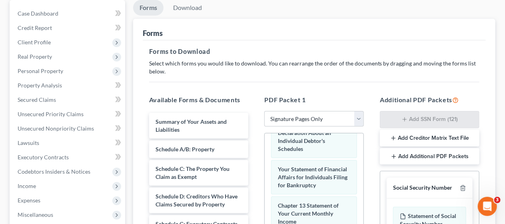
click at [371, 112] on div "PDF Packet 1 Choose Default Petition PDF Packet Complete Bankruptcy Petition (a…" at bounding box center [315, 224] width 116 height 271
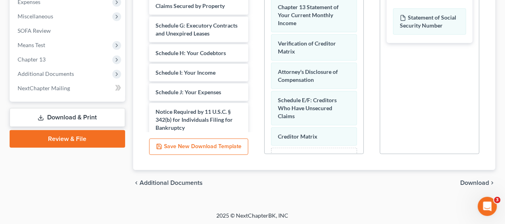
scroll to position [277, 0]
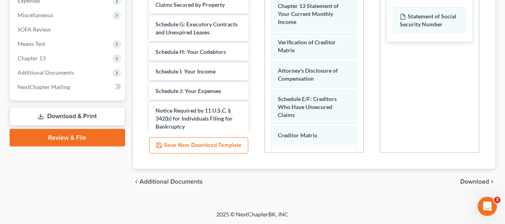
click at [472, 180] on span "Download" at bounding box center [475, 182] width 29 height 6
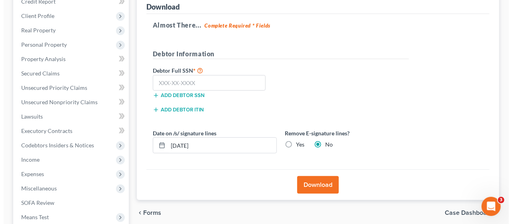
scroll to position [108, 0]
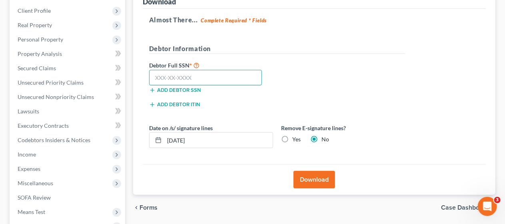
click at [153, 76] on input "text" at bounding box center [205, 78] width 113 height 16
type input "136-76-4238"
click at [311, 180] on button "Download" at bounding box center [315, 180] width 42 height 18
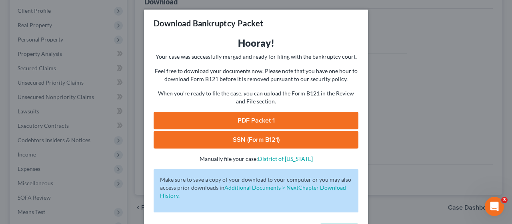
click at [255, 140] on link "SSN (Form B121)" at bounding box center [256, 140] width 205 height 18
click at [242, 118] on link "PDF Packet 1" at bounding box center [256, 121] width 205 height 18
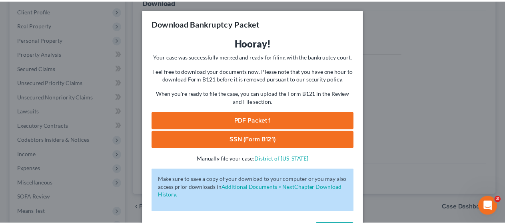
scroll to position [31, 0]
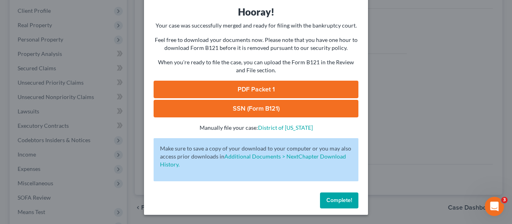
click at [335, 198] on span "Complete!" at bounding box center [340, 200] width 26 height 7
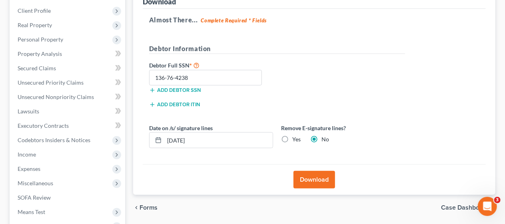
scroll to position [0, 0]
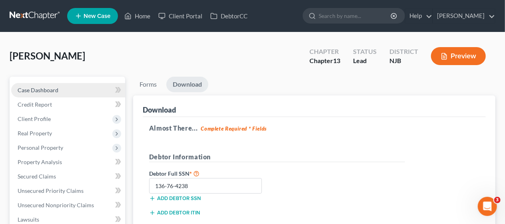
click at [82, 86] on link "Case Dashboard" at bounding box center [68, 90] width 114 height 14
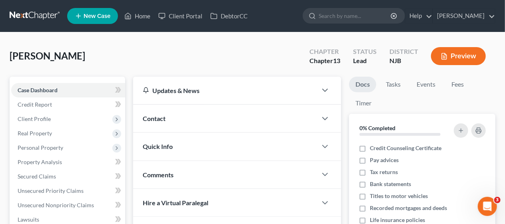
click at [158, 53] on div "[PERSON_NAME] Upgraded Chapter Chapter 13 Status Lead District [GEOGRAPHIC_DATA…" at bounding box center [253, 59] width 486 height 35
click at [143, 15] on link "Home" at bounding box center [137, 16] width 34 height 14
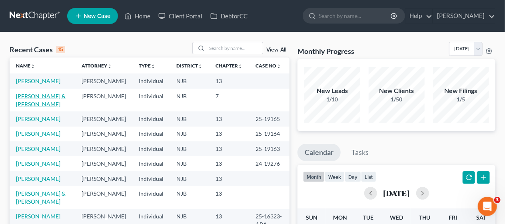
click at [47, 106] on link "[PERSON_NAME] & [PERSON_NAME]" at bounding box center [41, 100] width 50 height 15
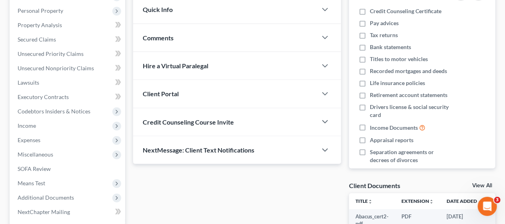
scroll to position [160, 0]
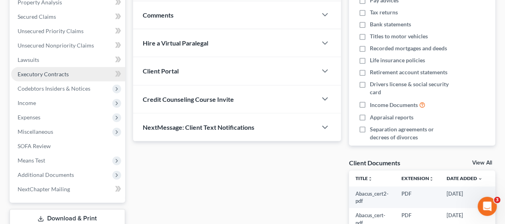
click at [73, 73] on link "Executory Contracts" at bounding box center [68, 74] width 114 height 14
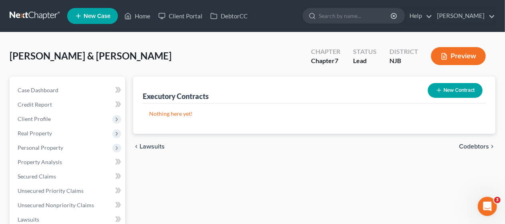
click at [451, 88] on button "New Contract" at bounding box center [455, 90] width 55 height 15
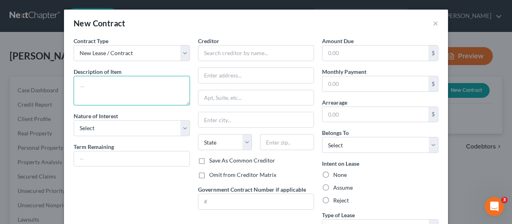
click at [99, 86] on textarea at bounding box center [132, 91] width 116 height 30
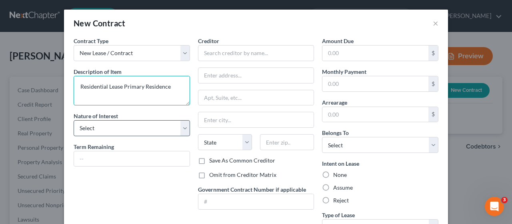
type textarea "Residential Lease Primary Residence"
click at [178, 128] on select "Select Purchaser Agent Lessor Lessee" at bounding box center [132, 128] width 116 height 16
select select "3"
click at [74, 120] on select "Select Purchaser Agent Lessor Lessee" at bounding box center [132, 128] width 116 height 16
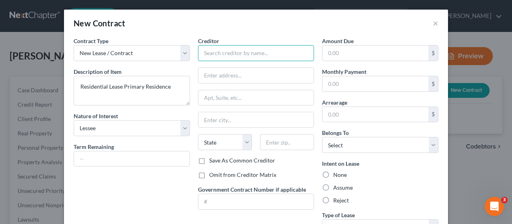
click at [198, 53] on input "text" at bounding box center [256, 53] width 116 height 16
type input "[PERSON_NAME]"
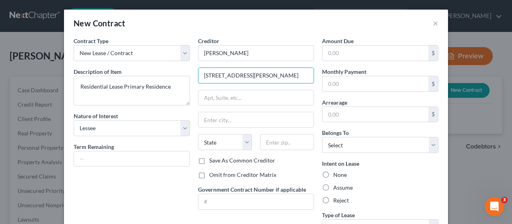
type input "[STREET_ADDRESS][PERSON_NAME]"
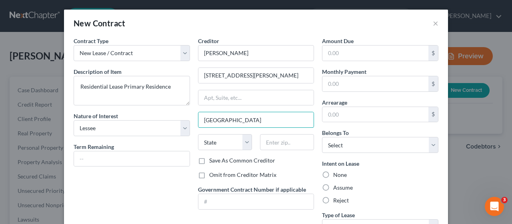
type input "[GEOGRAPHIC_DATA]"
select select "33"
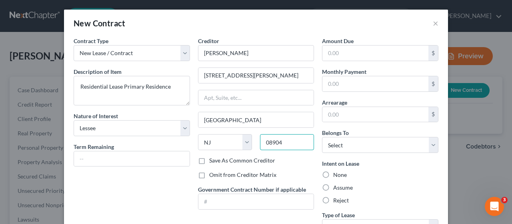
type input "08904"
click at [160, 175] on div "Contract Type New Lease / Contract New Timeshare Description of non-residential…" at bounding box center [132, 139] width 124 height 205
click at [324, 83] on input "text" at bounding box center [376, 83] width 106 height 15
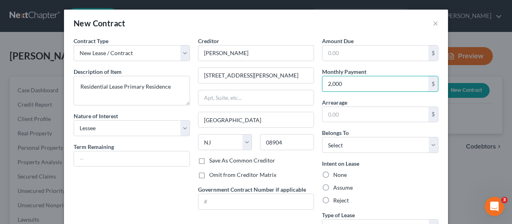
type input "2,000"
click at [399, 175] on div "None" at bounding box center [380, 175] width 116 height 8
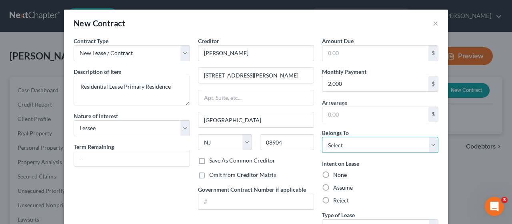
drag, startPoint x: 428, startPoint y: 144, endPoint x: 421, endPoint y: 151, distance: 9.9
click at [428, 144] on select "Select Debtor 1 Only Debtor 2 Only Debtor 1 And Debtor 2 Only At Least One Of T…" at bounding box center [380, 145] width 116 height 16
select select "0"
click at [322, 137] on select "Select Debtor 1 Only Debtor 2 Only Debtor 1 And Debtor 2 Only At Least One Of T…" at bounding box center [380, 145] width 116 height 16
click at [403, 169] on div "Intent on Lease None Assume Reject" at bounding box center [380, 182] width 116 height 45
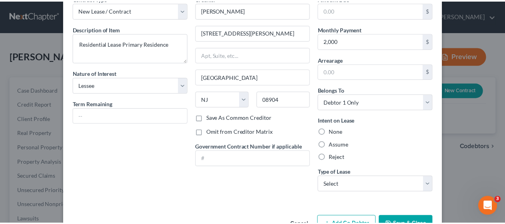
scroll to position [66, 0]
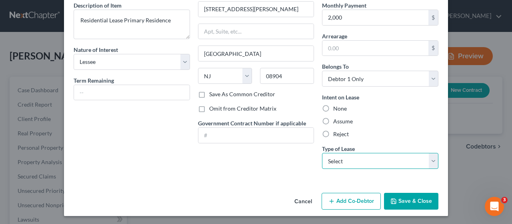
click at [431, 158] on select "Select Real Estate Car Other" at bounding box center [380, 161] width 116 height 16
select select "0"
click at [322, 153] on select "Select Real Estate Car Other" at bounding box center [380, 161] width 116 height 16
click at [282, 172] on div "Creditor * [PERSON_NAME] [GEOGRAPHIC_DATA][PERSON_NAME] [US_STATE][GEOGRAPHIC_D…" at bounding box center [256, 72] width 124 height 205
click at [412, 198] on button "Save & Close" at bounding box center [411, 201] width 54 height 17
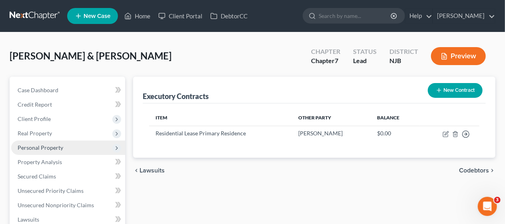
click at [60, 145] on span "Personal Property" at bounding box center [41, 147] width 46 height 7
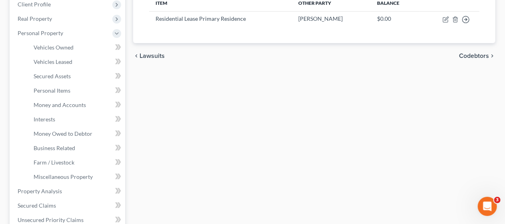
scroll to position [120, 0]
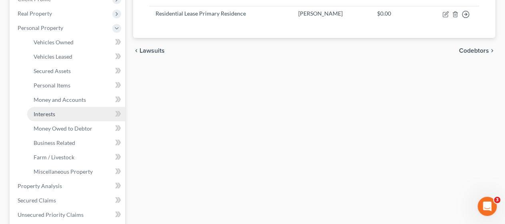
click at [56, 114] on link "Interests" at bounding box center [76, 114] width 98 height 14
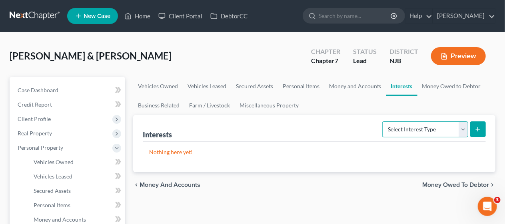
click at [464, 130] on select "Select Interest Type 401K Annuity Bond Education IRA Government Bond Government…" at bounding box center [426, 130] width 86 height 16
select select "pension_plan"
click at [384, 122] on select "Select Interest Type 401K Annuity Bond Education IRA Government Bond Government…" at bounding box center [426, 130] width 86 height 16
click at [477, 127] on icon "submit" at bounding box center [478, 129] width 6 height 6
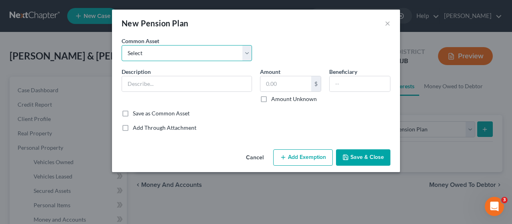
drag, startPoint x: 248, startPoint y: 53, endPoint x: 241, endPoint y: 60, distance: 9.9
click at [248, 53] on select "Select Pension Pension" at bounding box center [187, 53] width 130 height 16
select select "0"
click at [122, 45] on select "Select Pension Pension" at bounding box center [187, 53] width 130 height 16
type input "Pension"
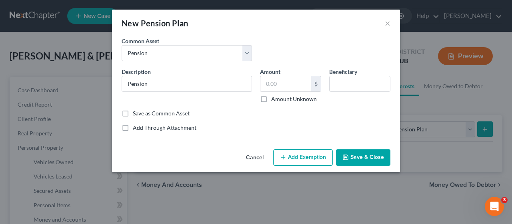
click at [271, 98] on label "Amount Unknown" at bounding box center [294, 99] width 46 height 8
click at [275, 98] on input "Amount Unknown" at bounding box center [277, 97] width 5 height 5
checkbox input "true"
click at [365, 155] on button "Save & Close" at bounding box center [363, 158] width 54 height 17
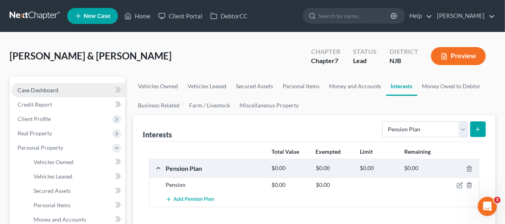
click at [64, 90] on link "Case Dashboard" at bounding box center [68, 90] width 114 height 14
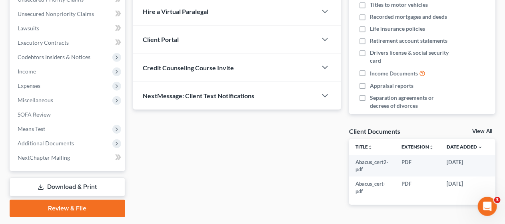
scroll to position [200, 0]
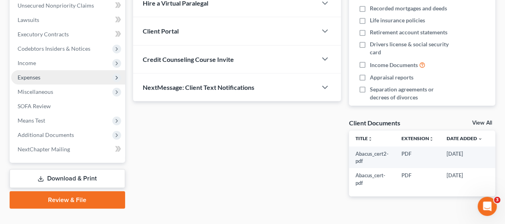
click at [79, 78] on span "Expenses" at bounding box center [68, 77] width 114 height 14
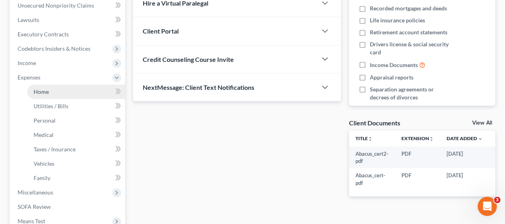
click at [84, 94] on link "Home" at bounding box center [76, 92] width 98 height 14
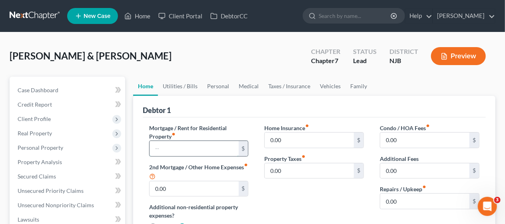
click at [161, 146] on input "text" at bounding box center [194, 148] width 89 height 15
type input "2,000"
click at [279, 194] on div "Home Insurance fiber_manual_record 0.00 $ Property Taxes fiber_manual_record 0.…" at bounding box center [315, 181] width 116 height 114
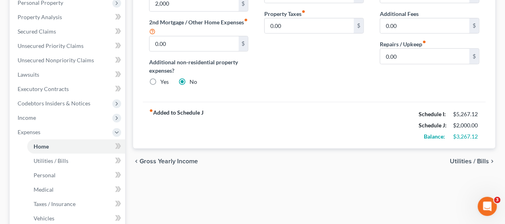
scroll to position [160, 0]
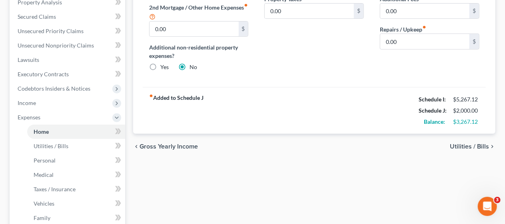
click at [461, 146] on span "Utilities / Bills" at bounding box center [469, 147] width 39 height 6
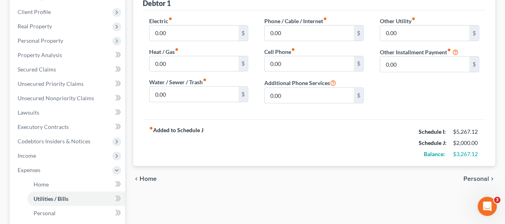
scroll to position [120, 0]
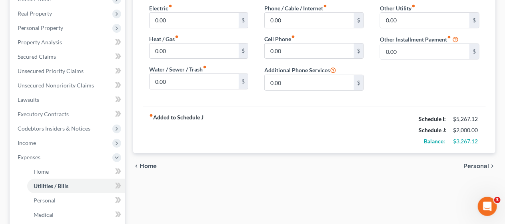
click at [471, 165] on span "Personal" at bounding box center [477, 166] width 26 height 6
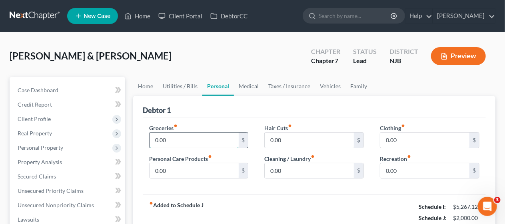
click at [161, 137] on input "0.00" at bounding box center [194, 140] width 89 height 15
click at [167, 170] on input "0.00" at bounding box center [194, 171] width 89 height 15
click at [274, 136] on input "0.00" at bounding box center [309, 140] width 89 height 15
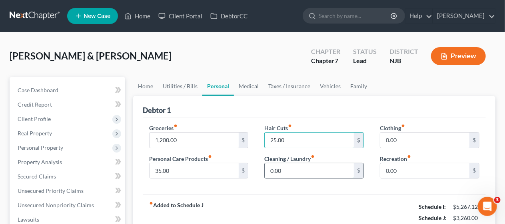
click at [276, 169] on input "0.00" at bounding box center [309, 171] width 89 height 15
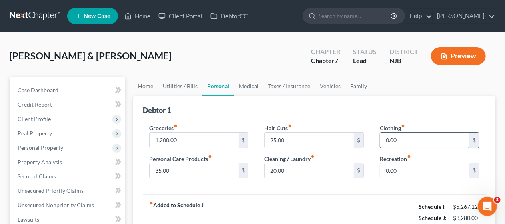
click at [389, 140] on input "0.00" at bounding box center [425, 140] width 89 height 15
click at [386, 170] on input "0.00" at bounding box center [425, 171] width 89 height 15
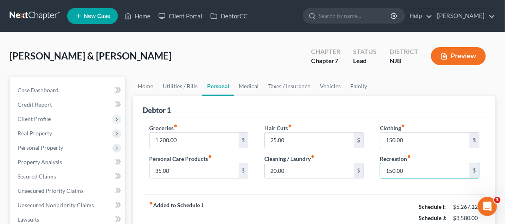
click at [353, 195] on div "fiber_manual_record Added to Schedule J Schedule I: $5,267.12 Schedule J: $3,58…" at bounding box center [314, 218] width 343 height 47
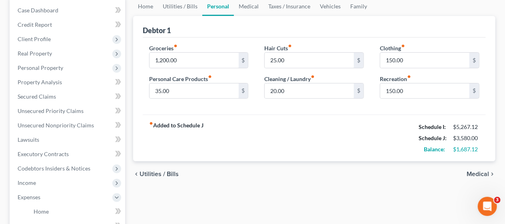
click at [476, 172] on span "Medical" at bounding box center [478, 174] width 22 height 6
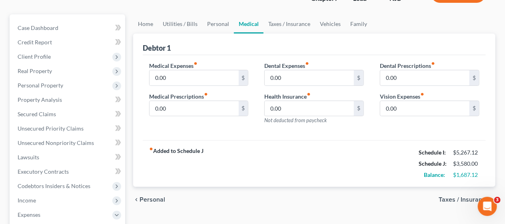
scroll to position [80, 0]
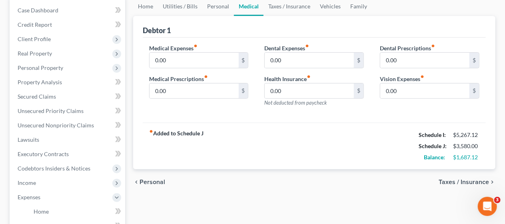
click at [456, 179] on span "Taxes / Insurance" at bounding box center [464, 182] width 50 height 6
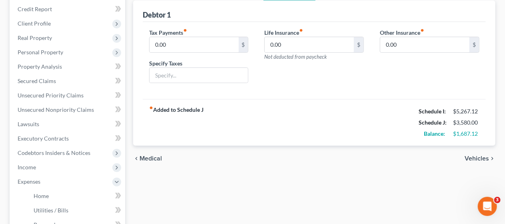
scroll to position [120, 0]
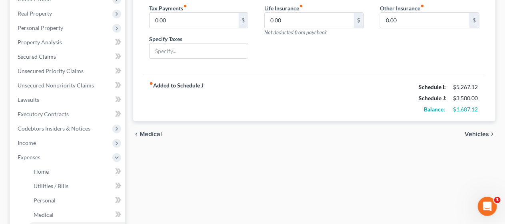
click at [473, 132] on span "Vehicles" at bounding box center [477, 134] width 24 height 6
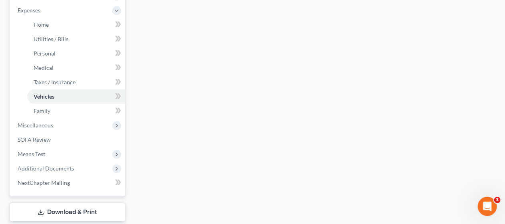
scroll to position [280, 0]
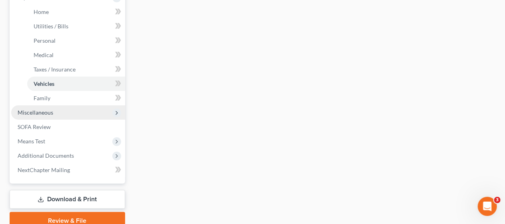
click at [79, 109] on span "Miscellaneous" at bounding box center [68, 113] width 114 height 14
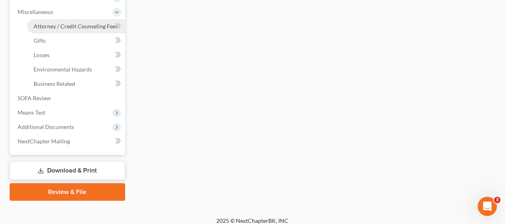
click at [88, 23] on span "Attorney / Credit Counseling Fees" at bounding box center [76, 26] width 84 height 7
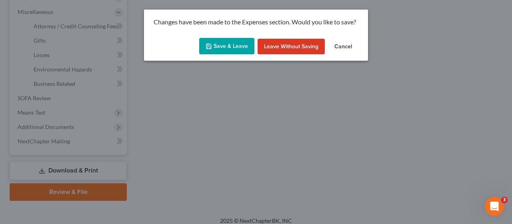
click at [217, 46] on button "Save & Leave" at bounding box center [226, 46] width 55 height 17
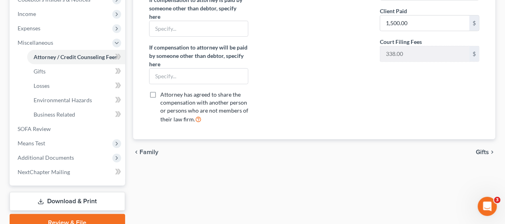
scroll to position [280, 0]
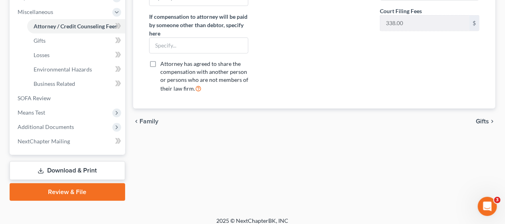
click at [81, 168] on link "Download & Print" at bounding box center [68, 171] width 116 height 19
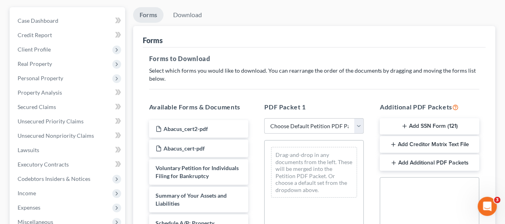
scroll to position [80, 0]
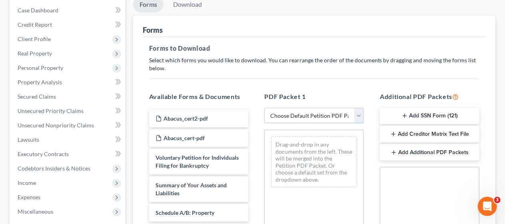
click at [358, 116] on select "Choose Default Petition PDF Packet Complete Bankruptcy Petition (all forms and …" at bounding box center [315, 116] width 100 height 16
click at [265, 108] on select "Choose Default Petition PDF Packet Complete Bankruptcy Petition (all forms and …" at bounding box center [315, 116] width 100 height 16
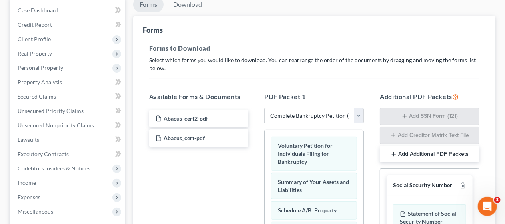
click at [371, 150] on div "PDF Packet 1 Choose Default Petition PDF Packet Complete Bankruptcy Petition (a…" at bounding box center [315, 222] width 116 height 272
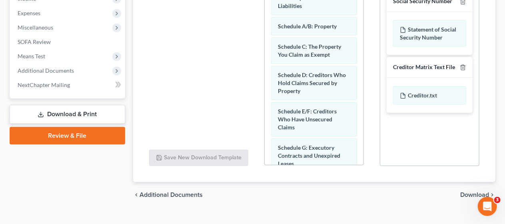
scroll to position [277, 0]
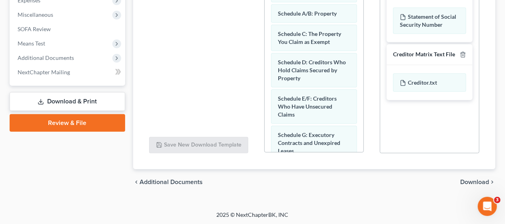
click at [473, 180] on span "Download" at bounding box center [475, 182] width 29 height 6
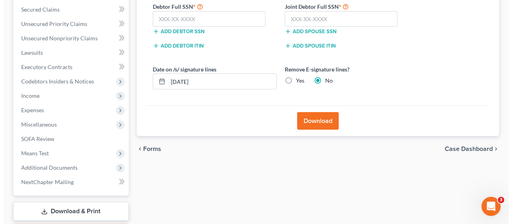
scroll to position [94, 0]
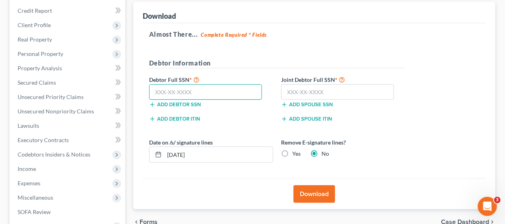
click at [152, 90] on input "text" at bounding box center [205, 92] width 113 height 16
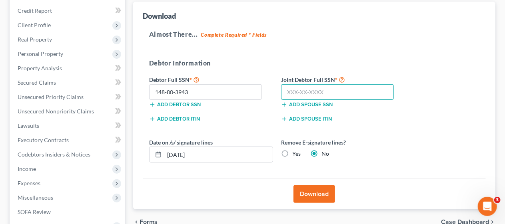
click at [287, 92] on input "text" at bounding box center [337, 92] width 113 height 16
click at [316, 192] on button "Download" at bounding box center [315, 195] width 42 height 18
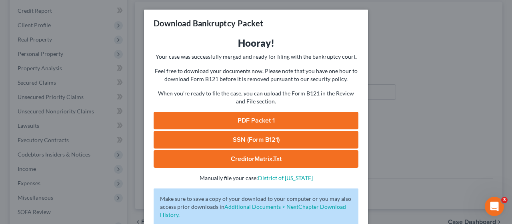
click at [262, 118] on link "PDF Packet 1" at bounding box center [256, 121] width 205 height 18
click at [251, 138] on link "SSN (Form B121)" at bounding box center [256, 140] width 205 height 18
click at [218, 160] on link "CreditorMatrix.txt" at bounding box center [256, 159] width 205 height 18
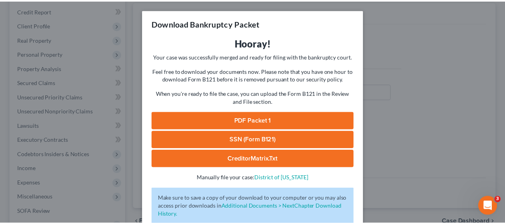
scroll to position [50, 0]
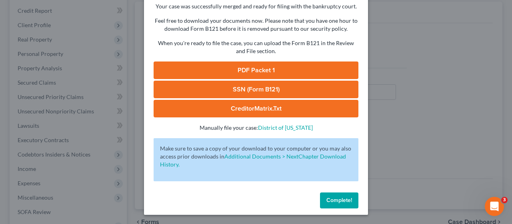
click at [336, 196] on button "Complete!" at bounding box center [339, 201] width 38 height 16
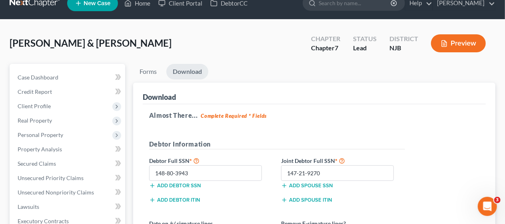
scroll to position [0, 0]
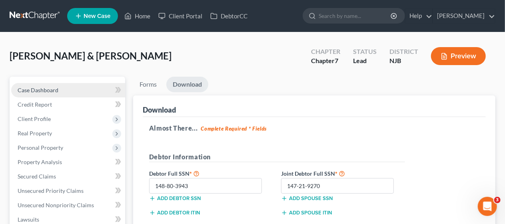
click at [73, 88] on link "Case Dashboard" at bounding box center [68, 90] width 114 height 14
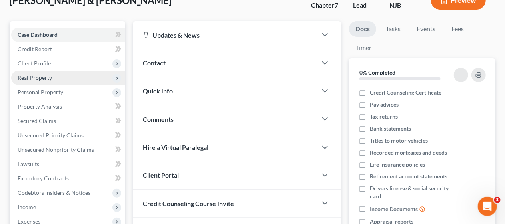
scroll to position [80, 0]
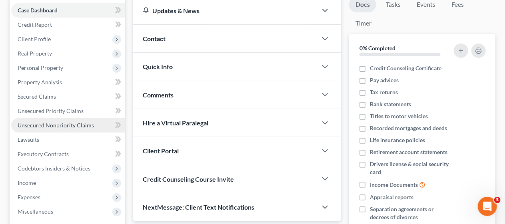
click at [96, 126] on link "Unsecured Nonpriority Claims" at bounding box center [68, 125] width 114 height 14
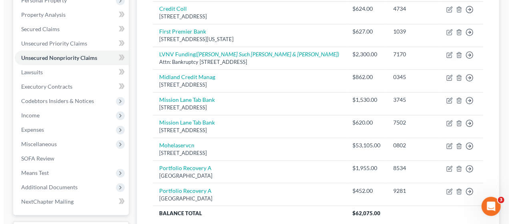
scroll to position [160, 0]
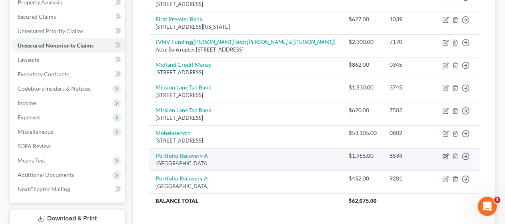
click at [446, 155] on icon "button" at bounding box center [447, 156] width 4 height 4
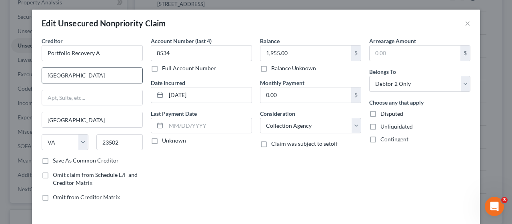
click at [118, 76] on input "[GEOGRAPHIC_DATA]" at bounding box center [92, 75] width 100 height 15
click at [116, 141] on input "23502" at bounding box center [119, 142] width 47 height 16
click at [208, 182] on div "Account Number (last 4) 8534 Full Account Number Date Incurred [DATE] Last Paym…" at bounding box center [201, 122] width 109 height 171
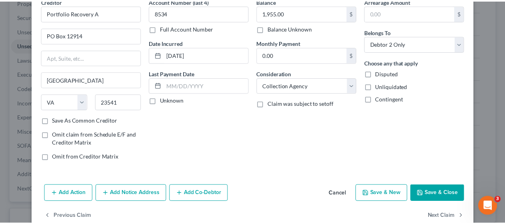
scroll to position [55, 0]
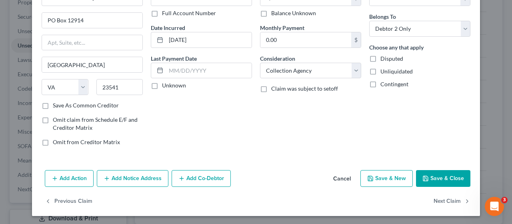
click at [439, 174] on button "Save & Close" at bounding box center [443, 178] width 54 height 17
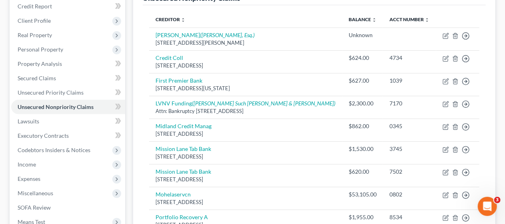
scroll to position [40, 0]
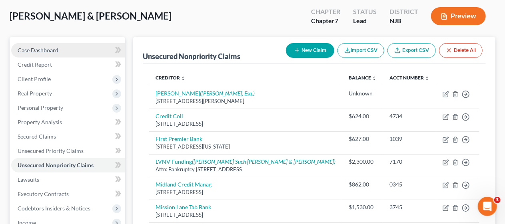
click at [67, 48] on link "Case Dashboard" at bounding box center [68, 50] width 114 height 14
